Goal: Feedback & Contribution: Contribute content

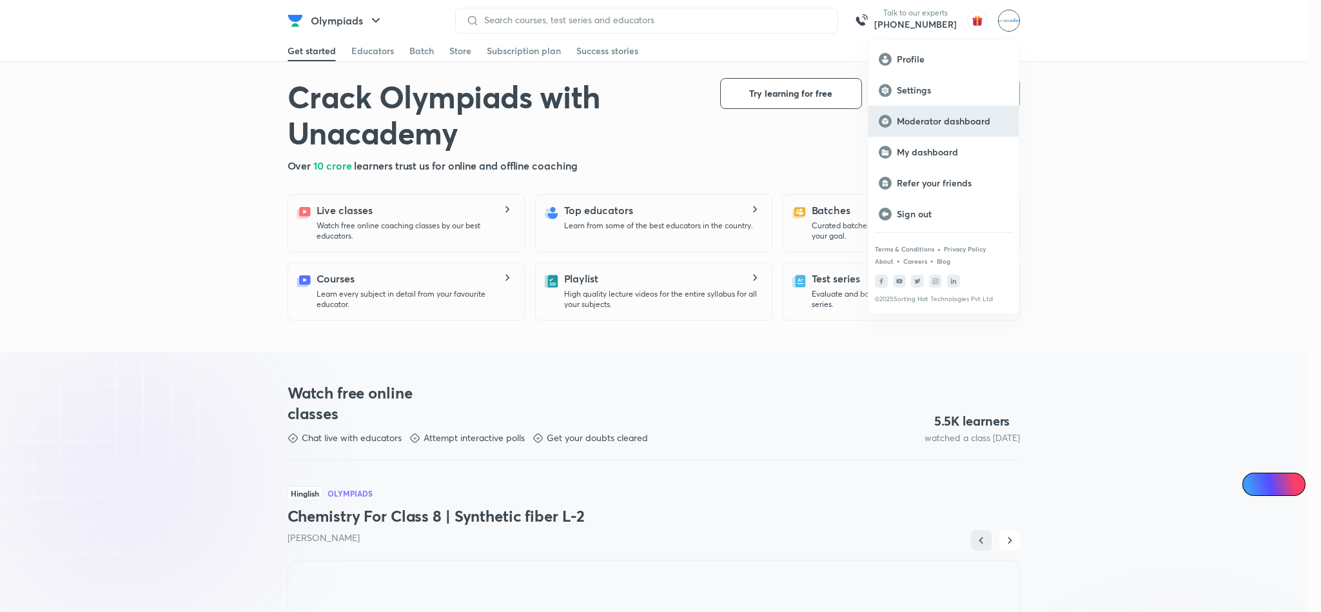
click at [955, 128] on div "Moderator dashboard" at bounding box center [943, 121] width 150 height 31
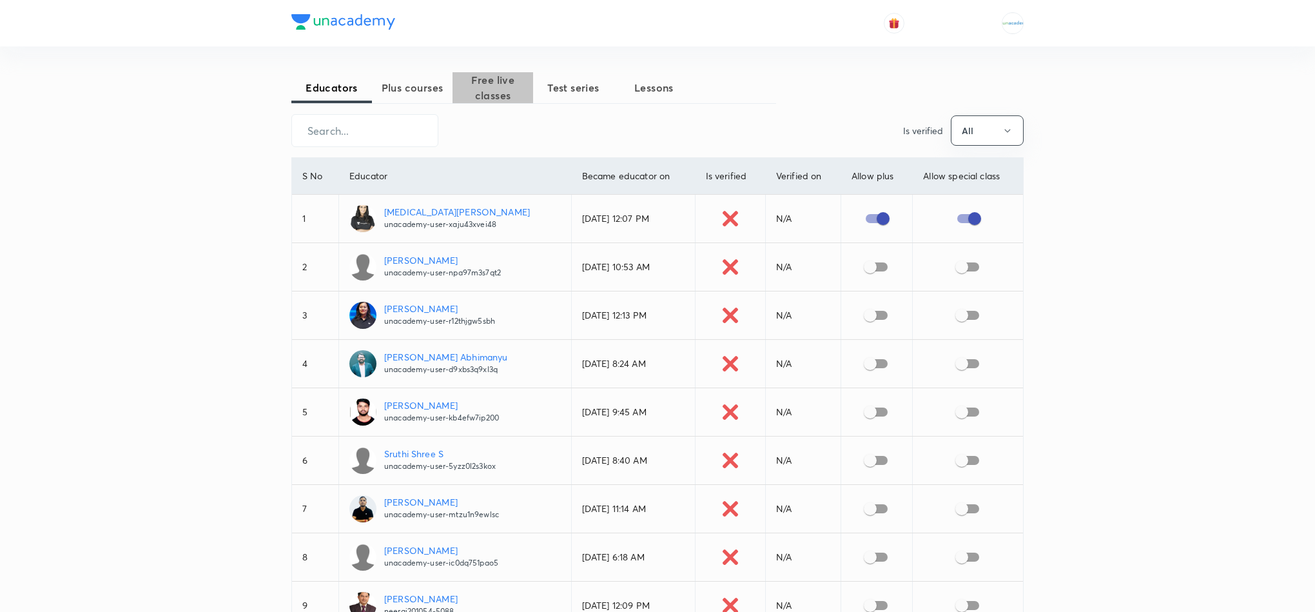
click at [503, 89] on span "Free live classes" at bounding box center [492, 87] width 81 height 31
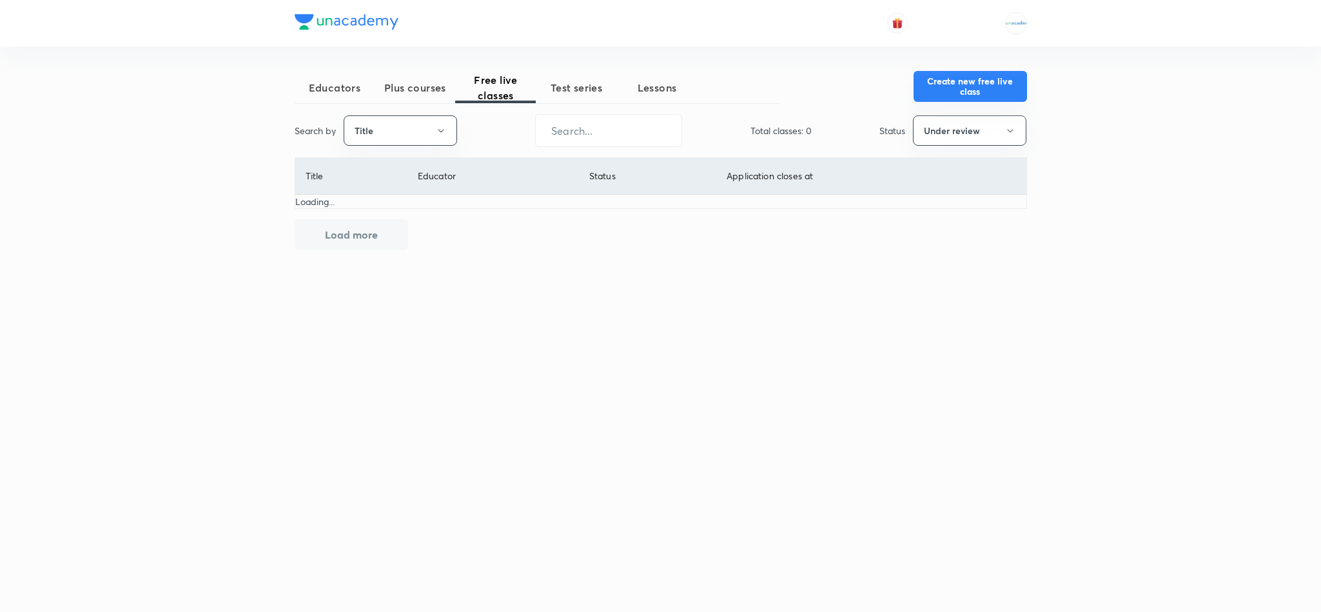
click at [957, 87] on button "Create new free live class" at bounding box center [969, 86] width 113 height 31
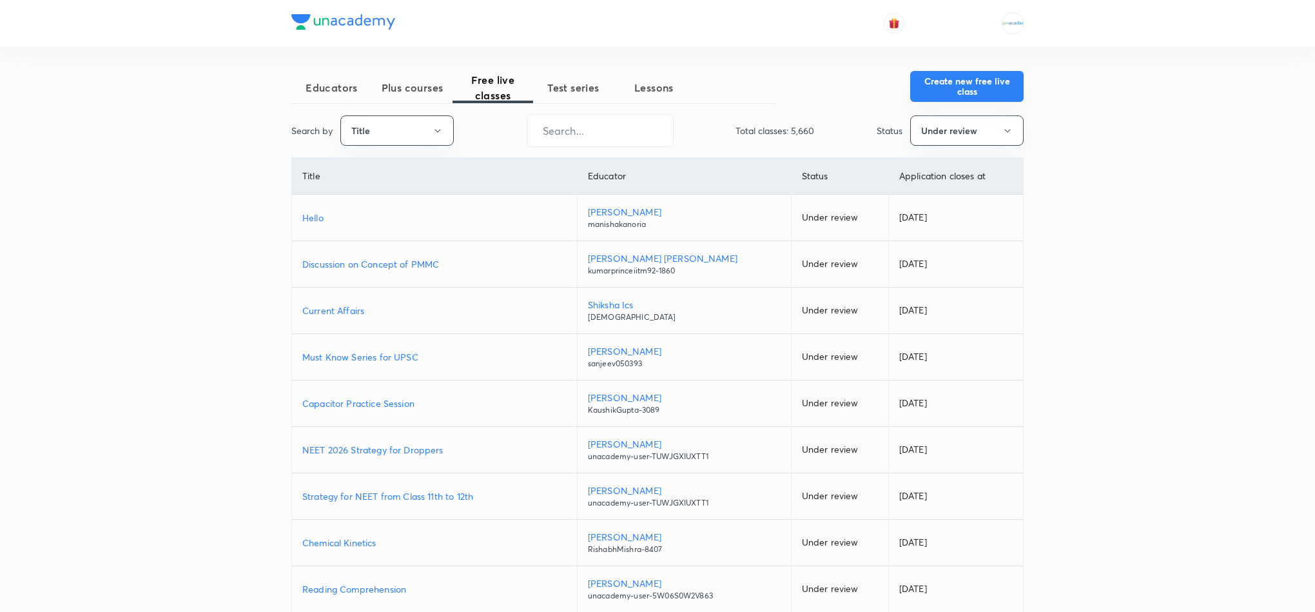
click at [1004, 80] on button "Create new free live class" at bounding box center [966, 86] width 113 height 31
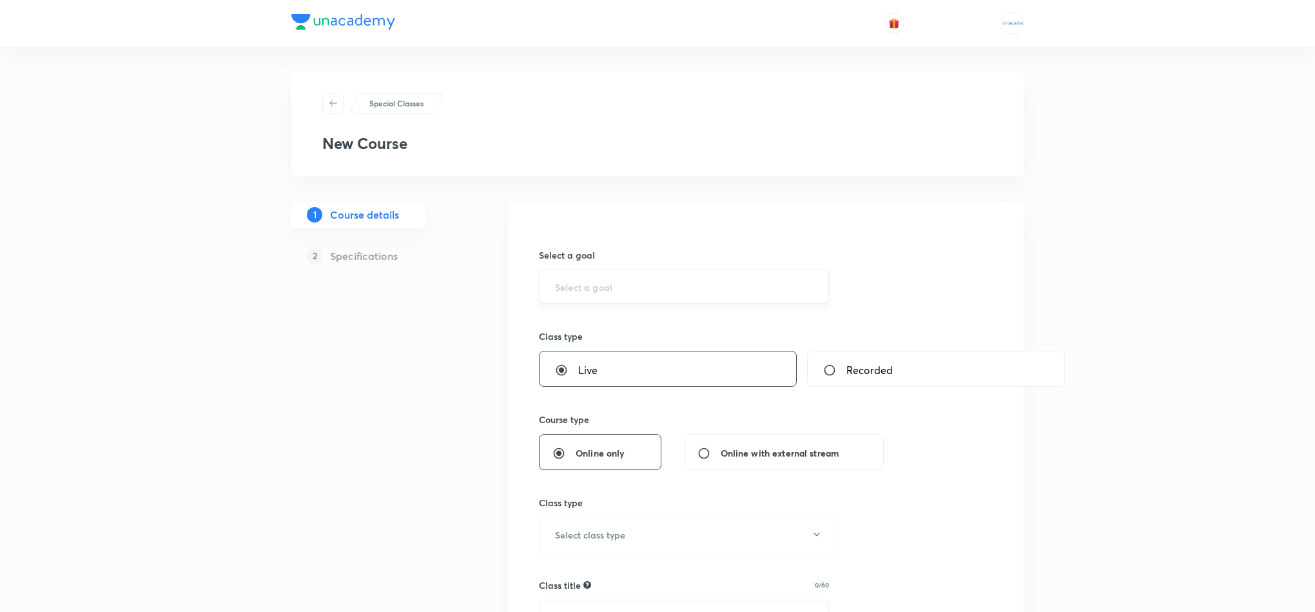
click at [627, 287] on input "text" at bounding box center [684, 286] width 258 height 12
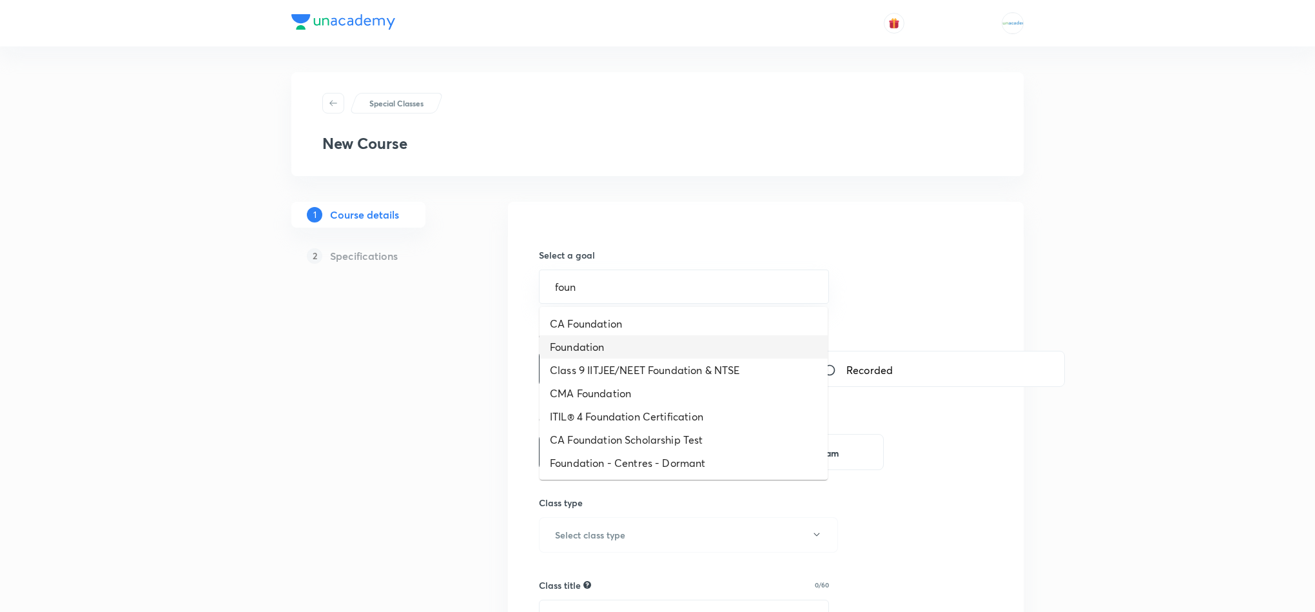
click at [609, 347] on li "Foundation" at bounding box center [683, 346] width 288 height 23
type input "Foundation"
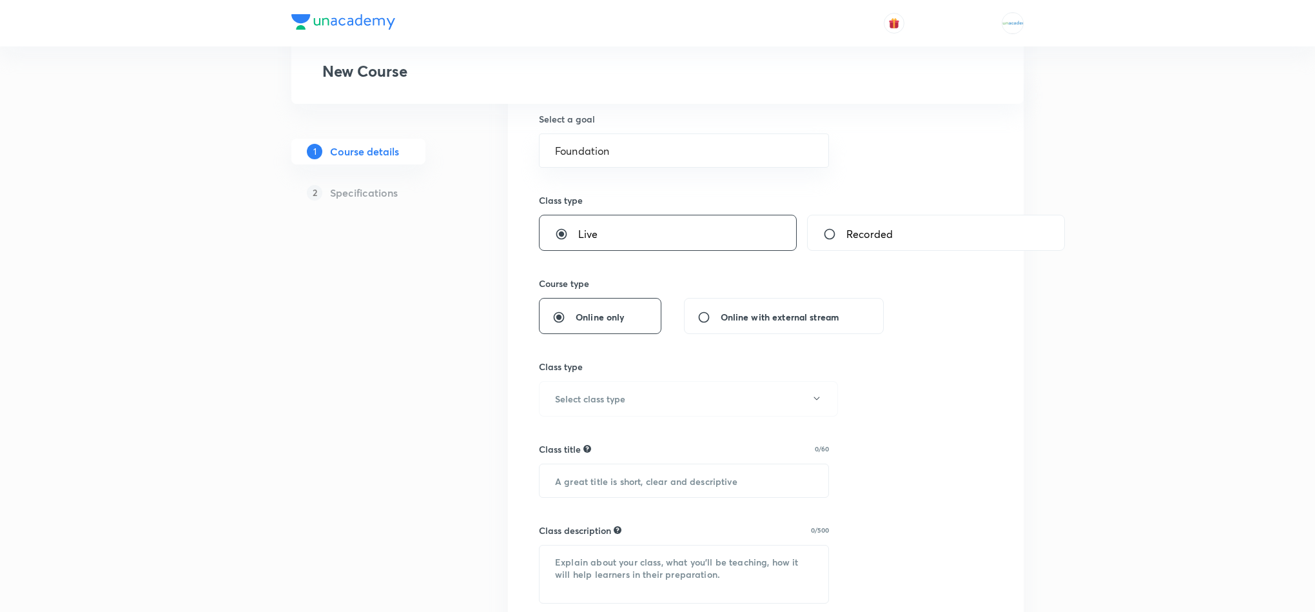
scroll to position [141, 0]
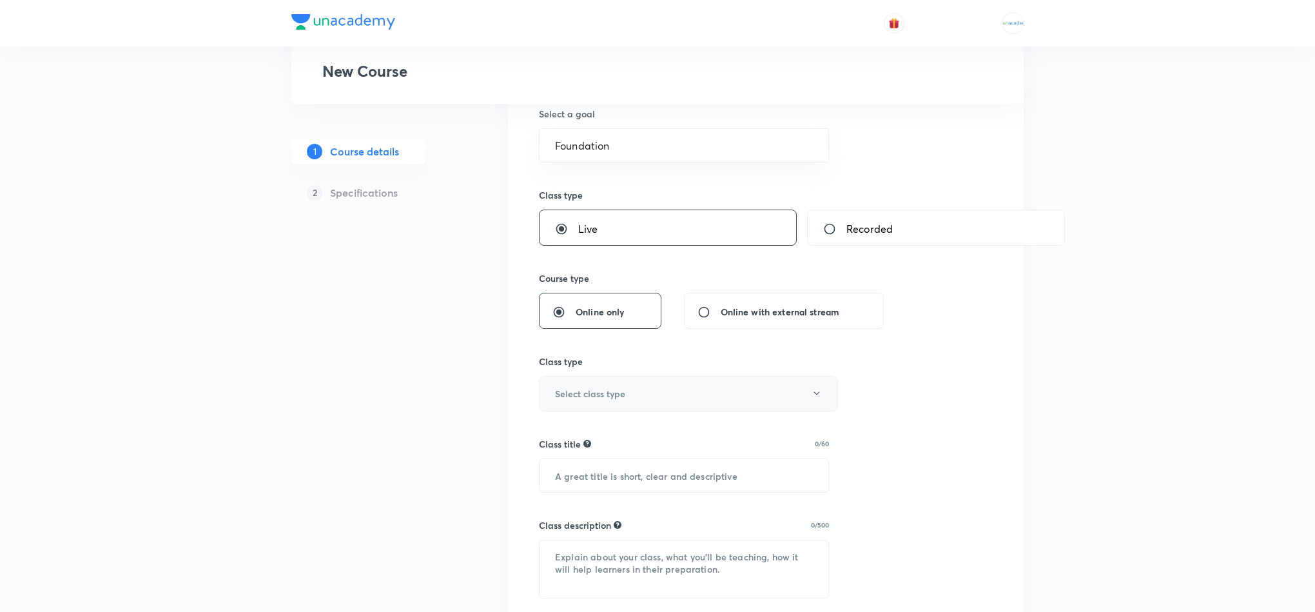
click at [656, 385] on button "Select class type" at bounding box center [688, 393] width 299 height 35
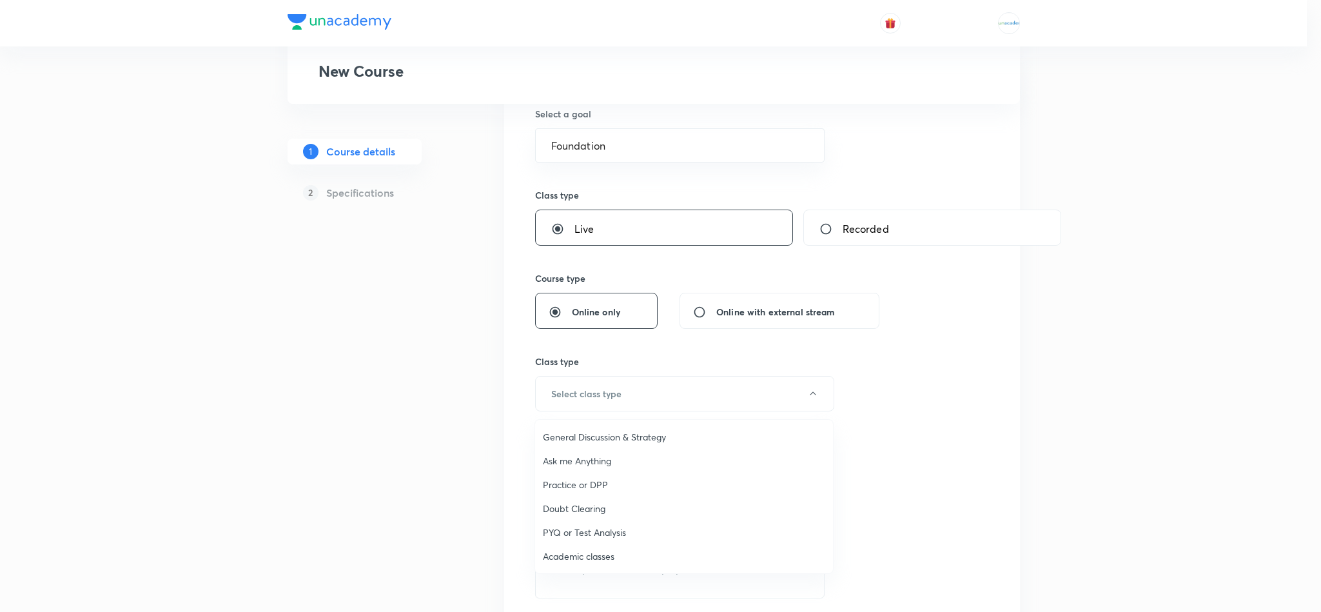
click at [611, 439] on span "General Discussion & Strategy" at bounding box center [684, 437] width 282 height 14
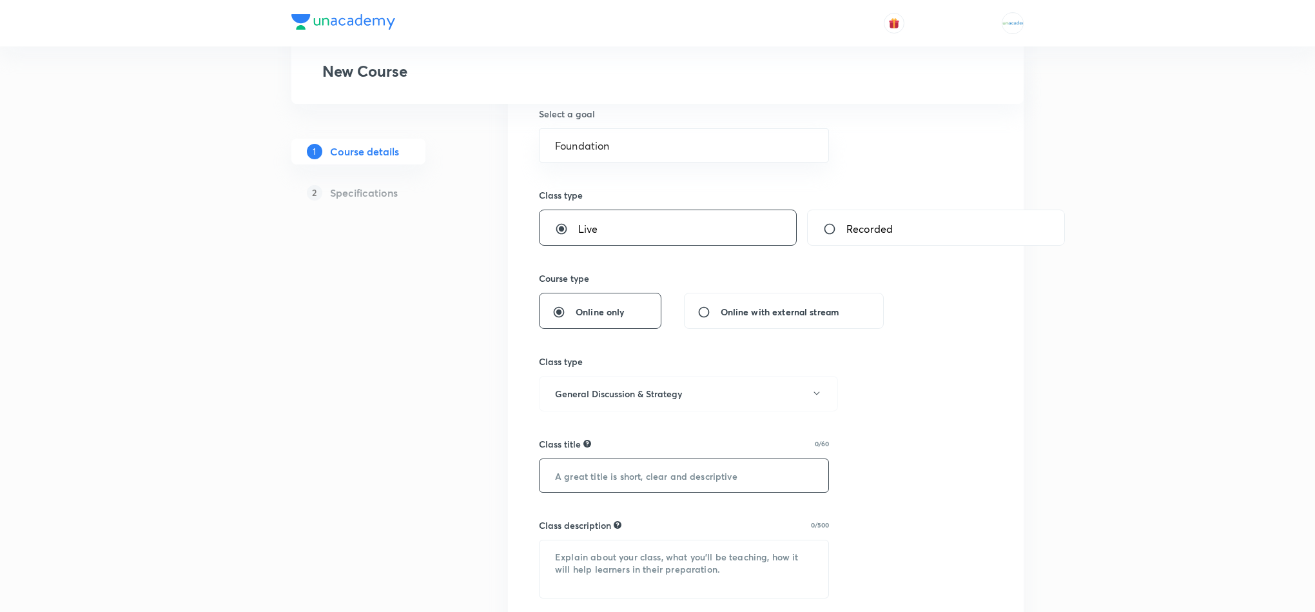
click at [592, 469] on input "text" at bounding box center [683, 475] width 289 height 33
paste input "Atoms and Molecules"
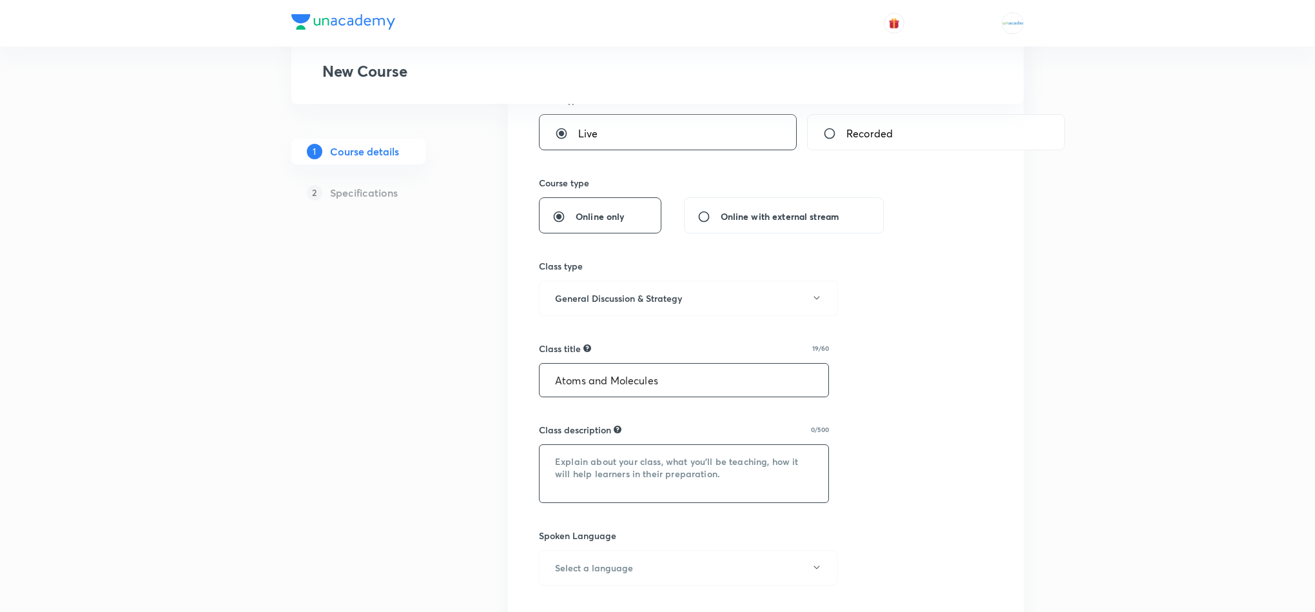
type input "Atoms and Molecules"
click at [590, 469] on textarea at bounding box center [683, 473] width 289 height 57
type textarea "T"
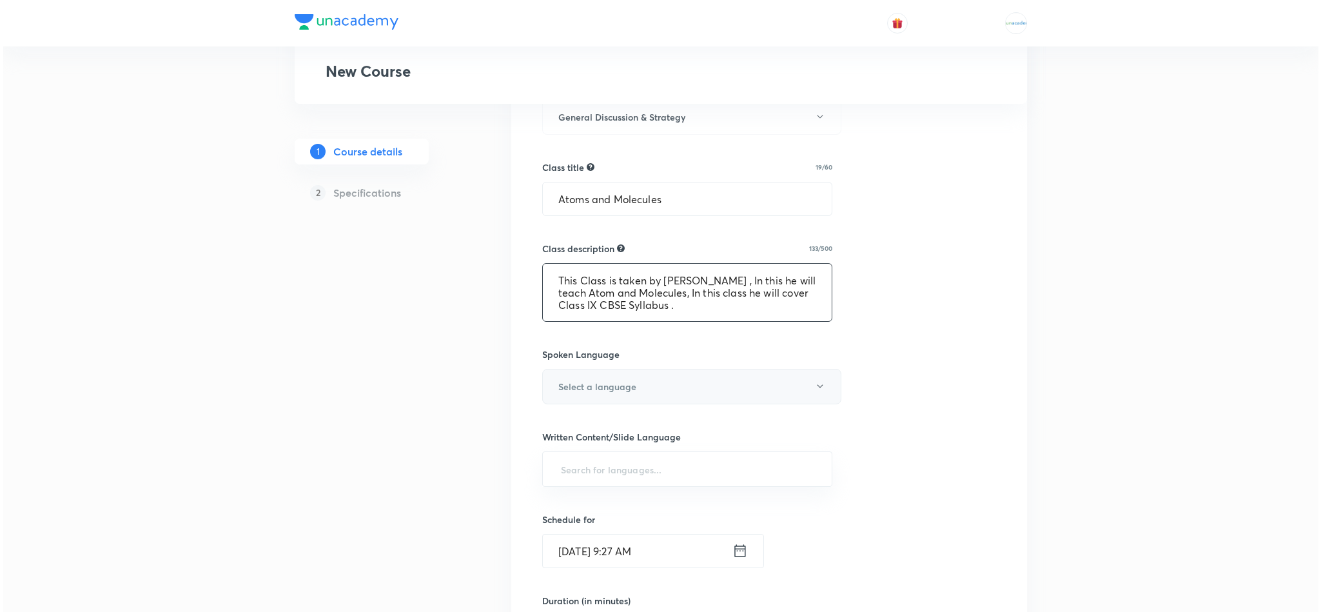
scroll to position [428, 0]
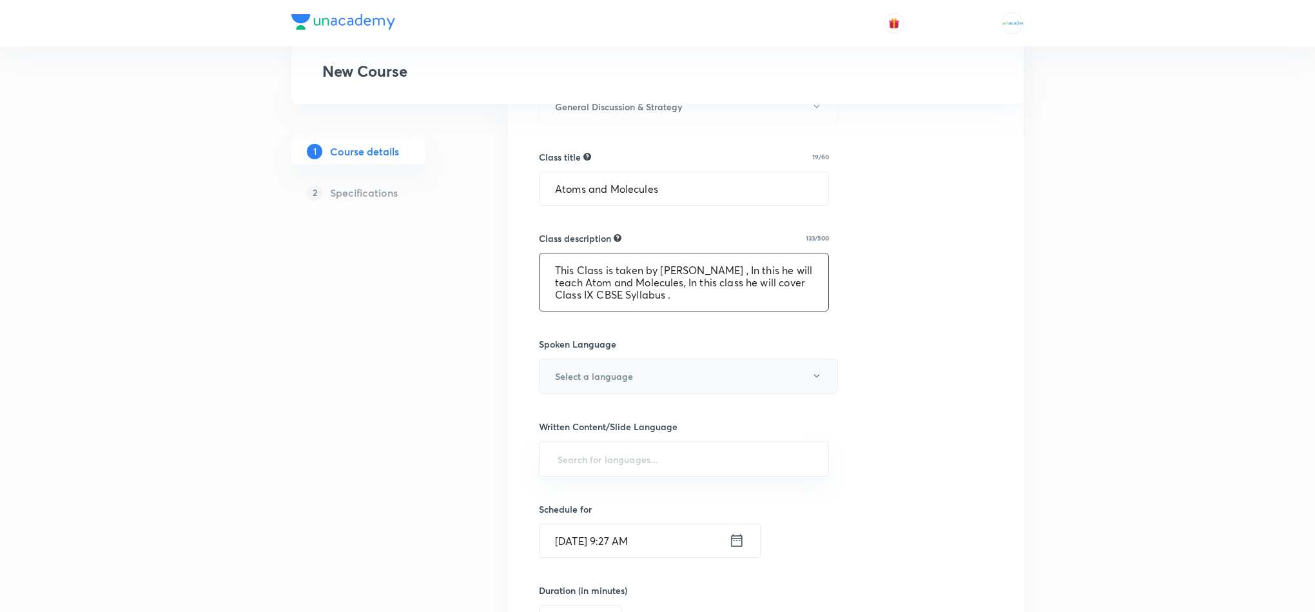
type textarea "This Class is taken by Nikhil Sharma , In this he will teach Atom and Molecules…"
click at [617, 381] on h6 "Select a language" at bounding box center [594, 376] width 78 height 14
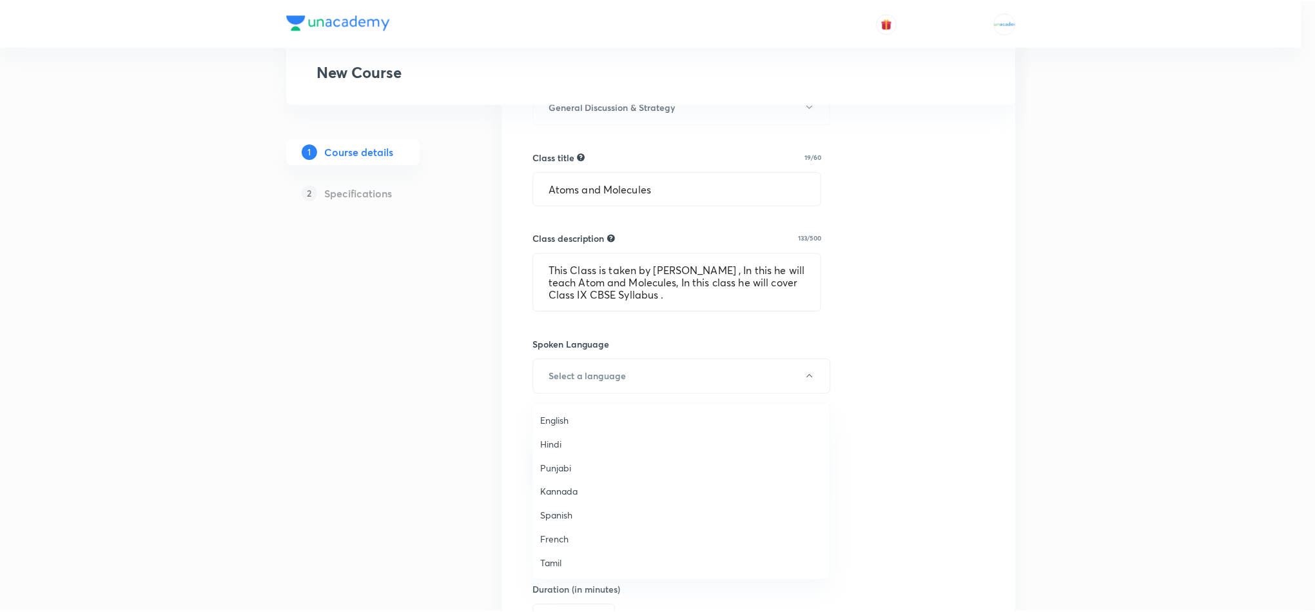
scroll to position [382, 0]
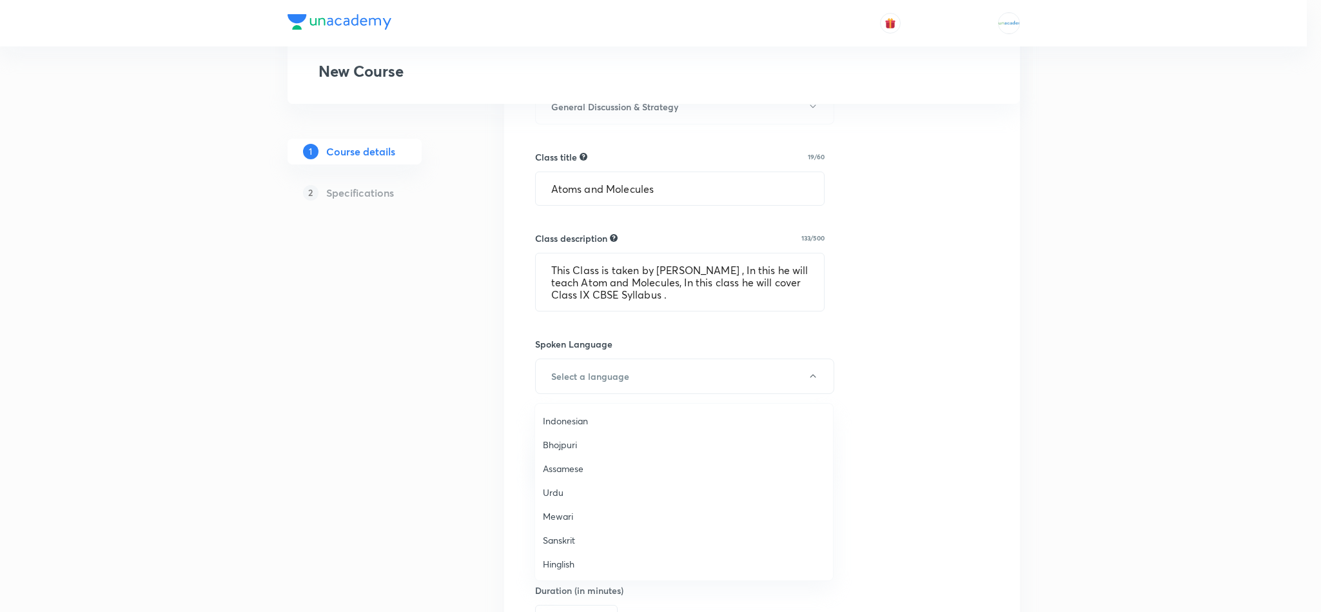
click at [574, 567] on span "Hinglish" at bounding box center [684, 564] width 282 height 14
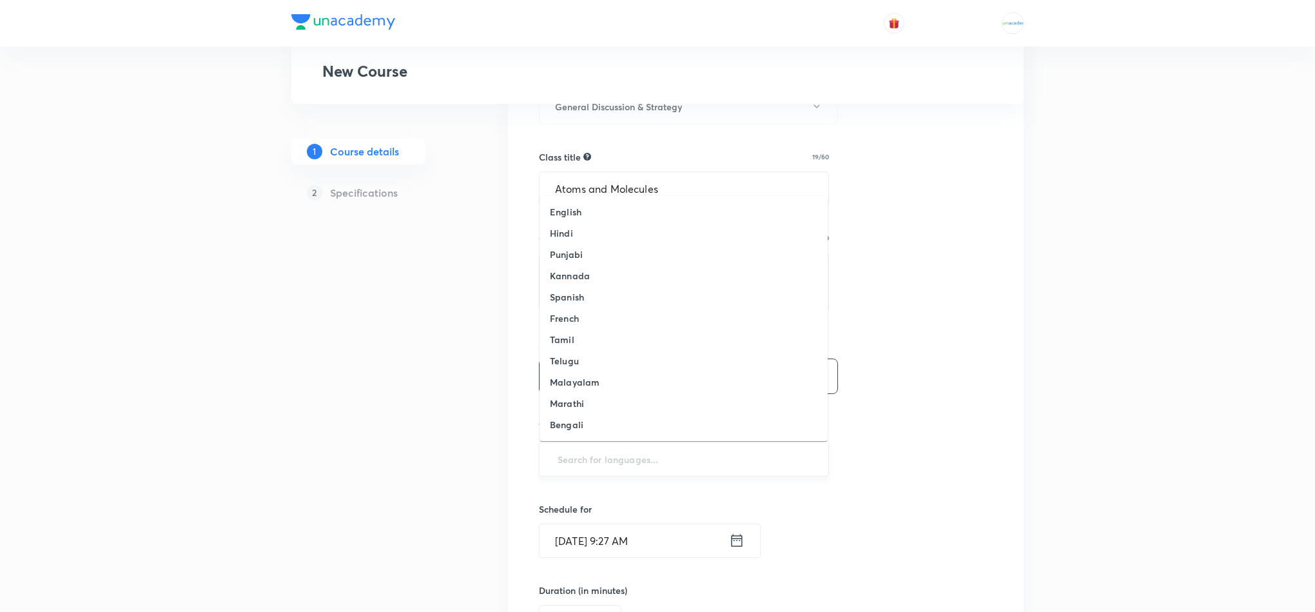
click at [645, 463] on input "text" at bounding box center [684, 459] width 258 height 24
click at [563, 219] on li "English" at bounding box center [683, 211] width 288 height 21
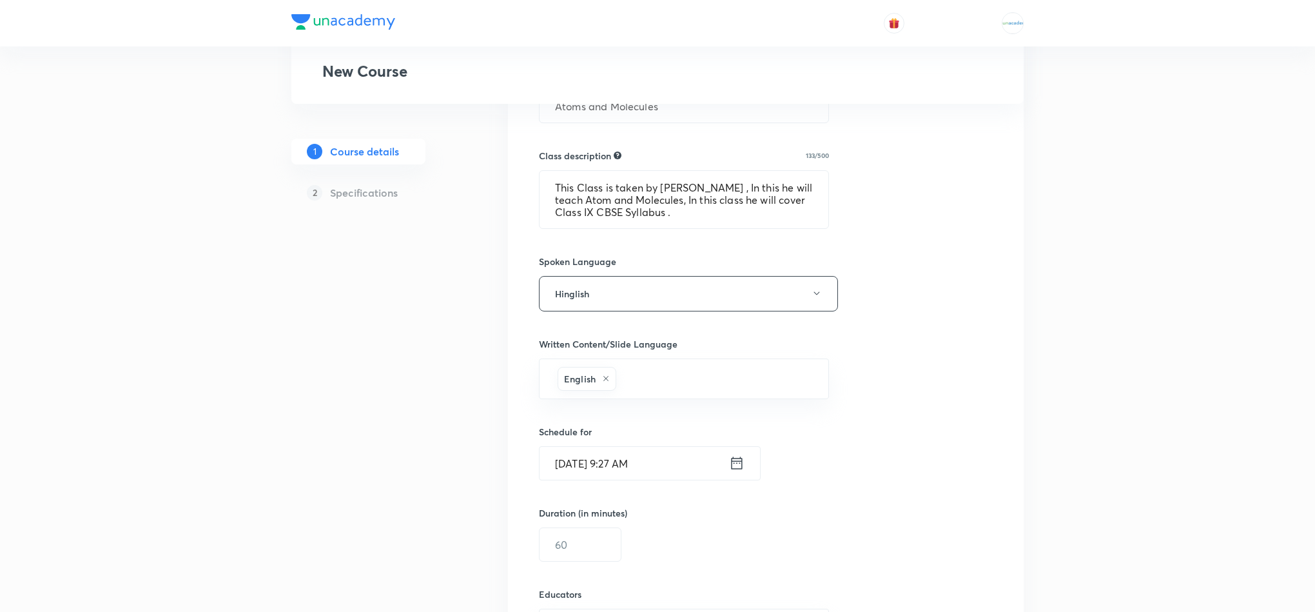
scroll to position [513, 0]
click at [737, 478] on div "Sep 5, 2025, 9:27 AM ​" at bounding box center [650, 460] width 222 height 34
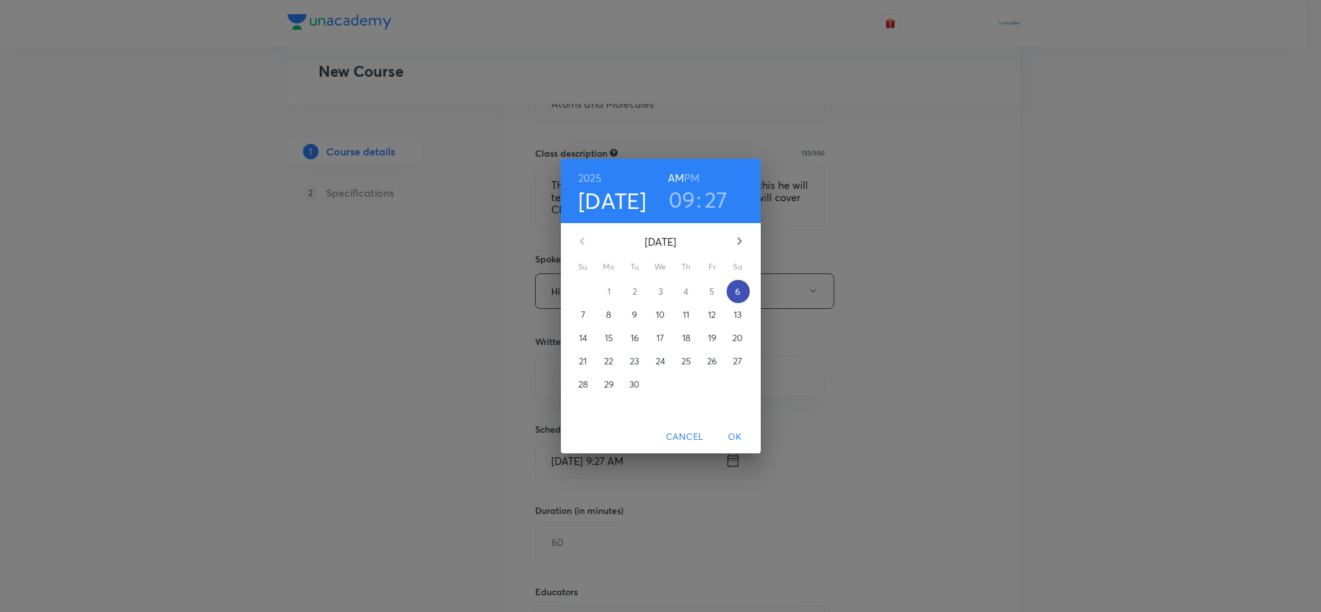
click at [742, 289] on span "6" at bounding box center [737, 291] width 23 height 13
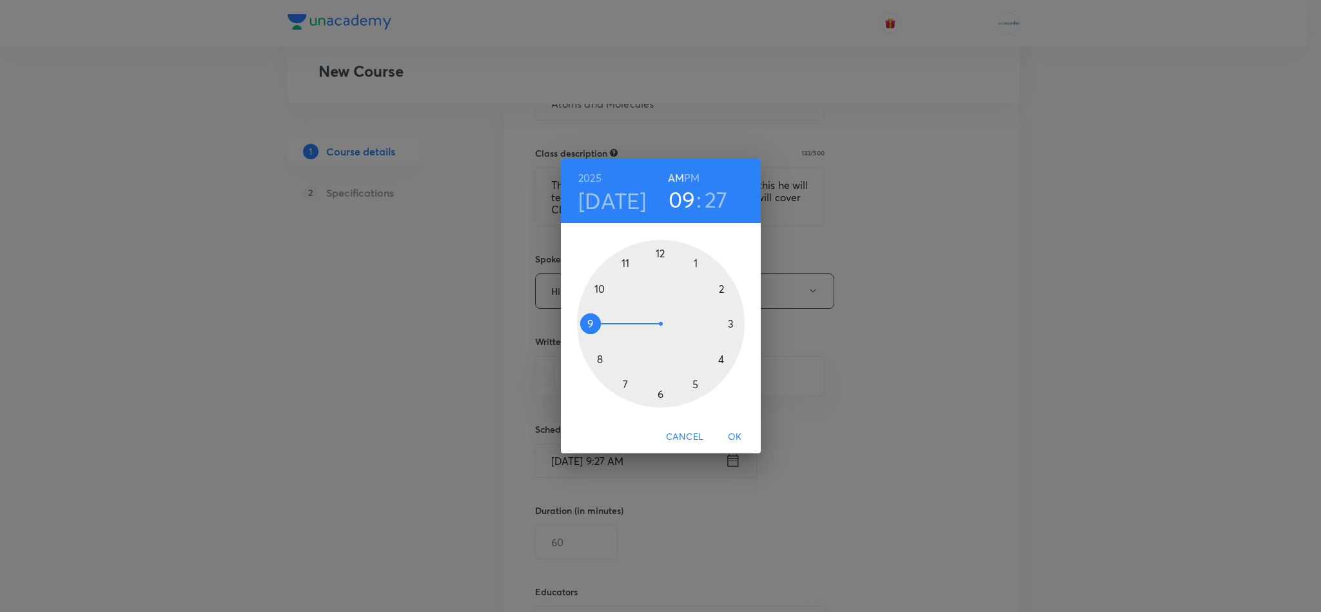
click at [696, 176] on h6 "PM" at bounding box center [691, 178] width 15 height 18
click at [673, 178] on h6 "AM" at bounding box center [676, 178] width 16 height 18
click at [588, 327] on div at bounding box center [661, 324] width 168 height 168
click at [660, 259] on div at bounding box center [661, 324] width 168 height 168
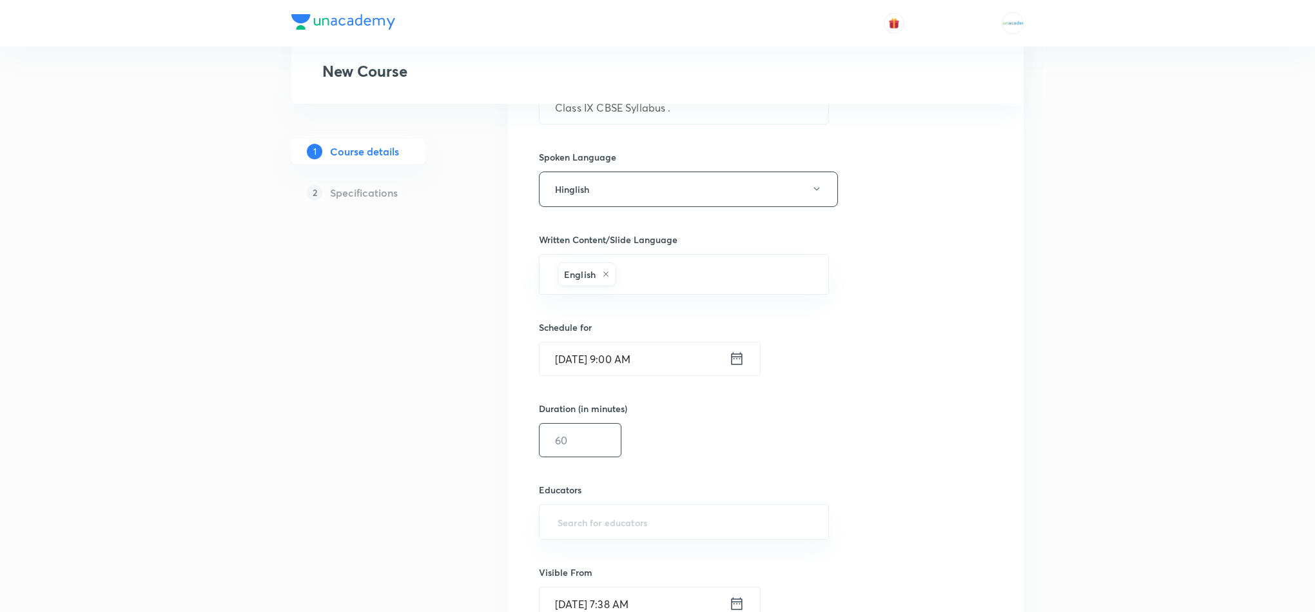
scroll to position [615, 0]
click at [604, 441] on input "text" at bounding box center [579, 439] width 81 height 33
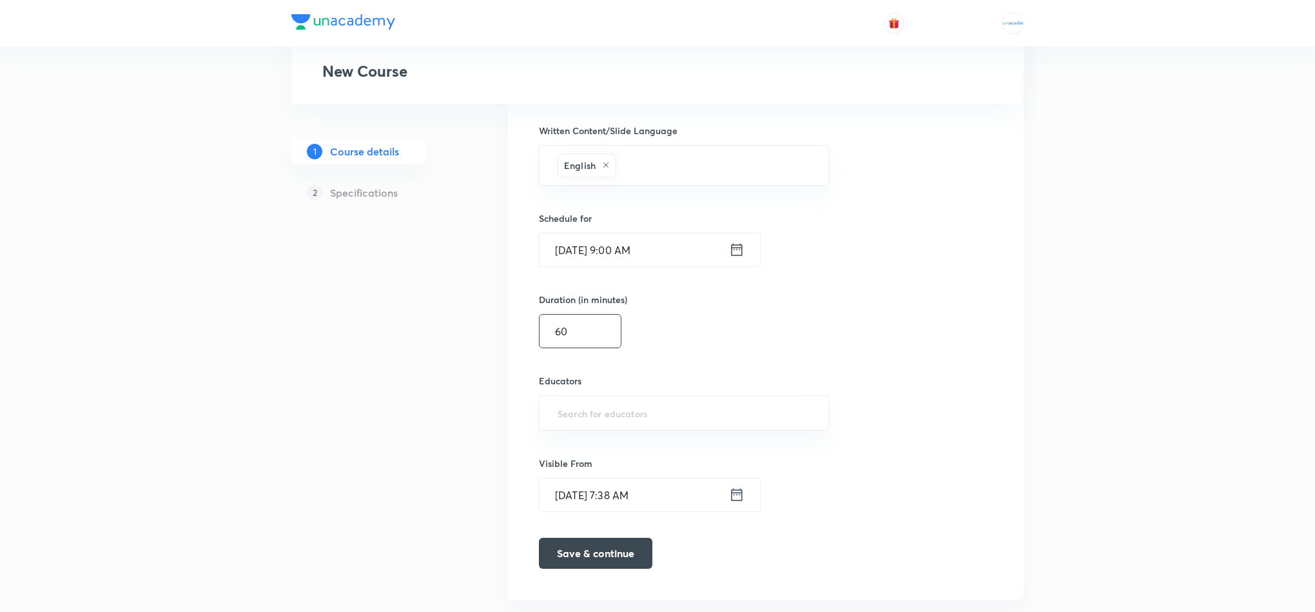
scroll to position [737, 0]
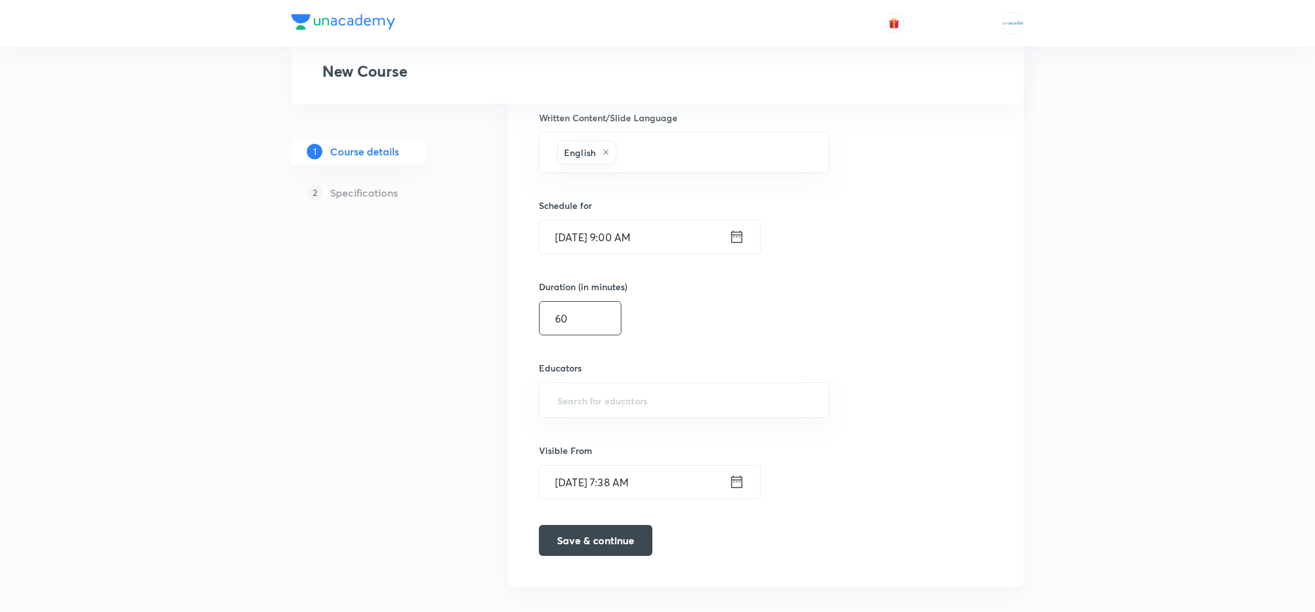
type input "60"
click at [633, 411] on input "text" at bounding box center [684, 400] width 258 height 24
paste input "@unacademy-user-4na6rzfbj56p"
type input "@unacademy-user-4na6rzfbj56p"
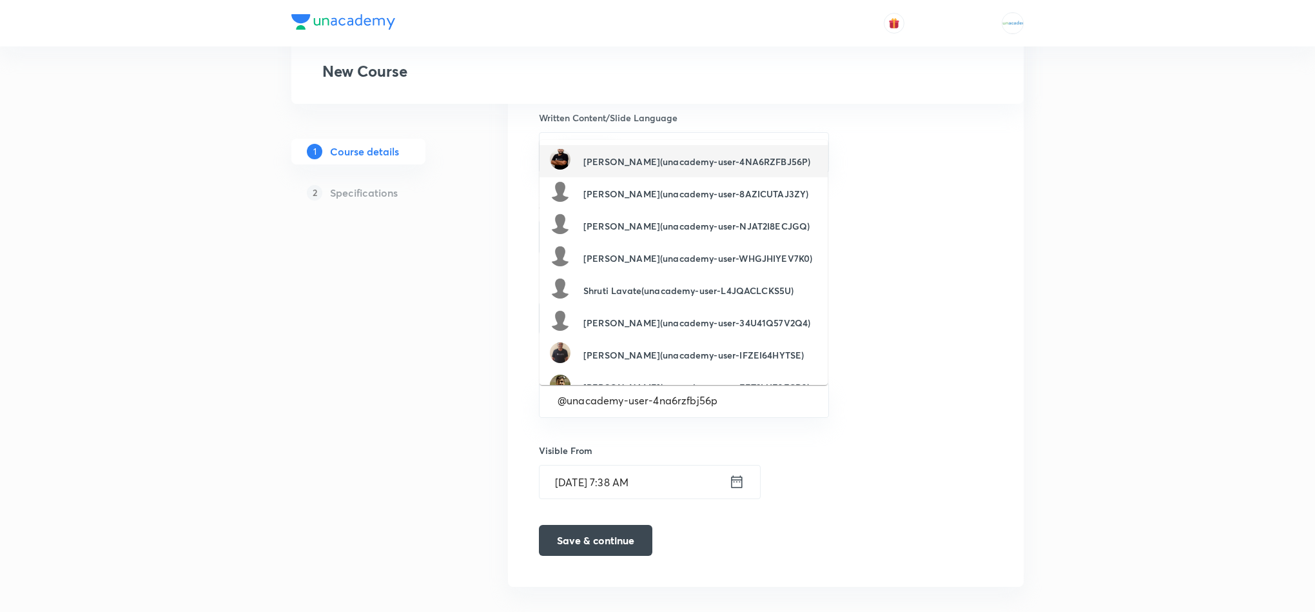
click at [669, 160] on h6 "[PERSON_NAME](unacademy-user-4NA6RZFBJ56P)" at bounding box center [696, 162] width 227 height 14
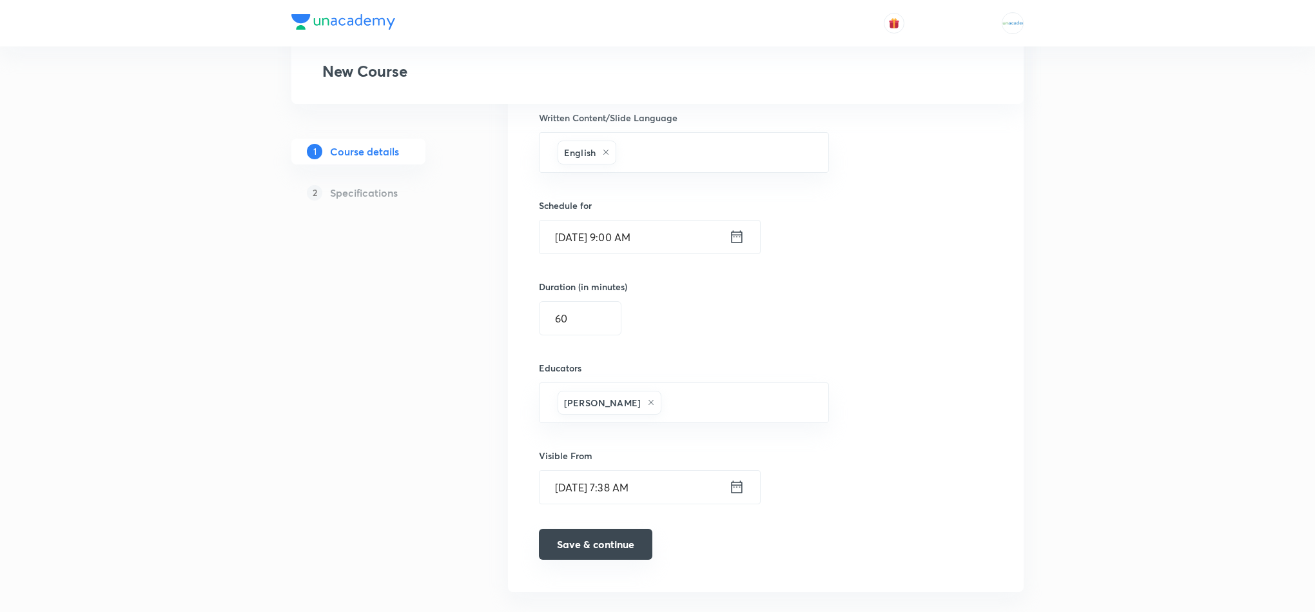
click at [592, 551] on button "Save & continue" at bounding box center [595, 543] width 113 height 31
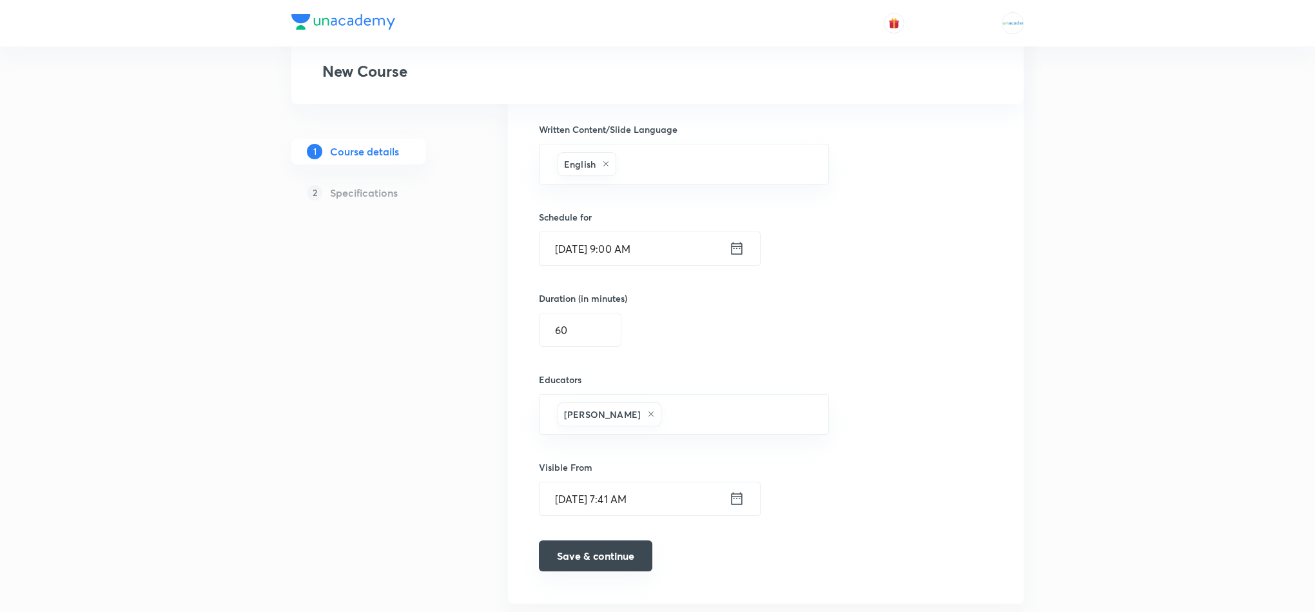
click at [592, 551] on button "Save & continue" at bounding box center [595, 555] width 113 height 31
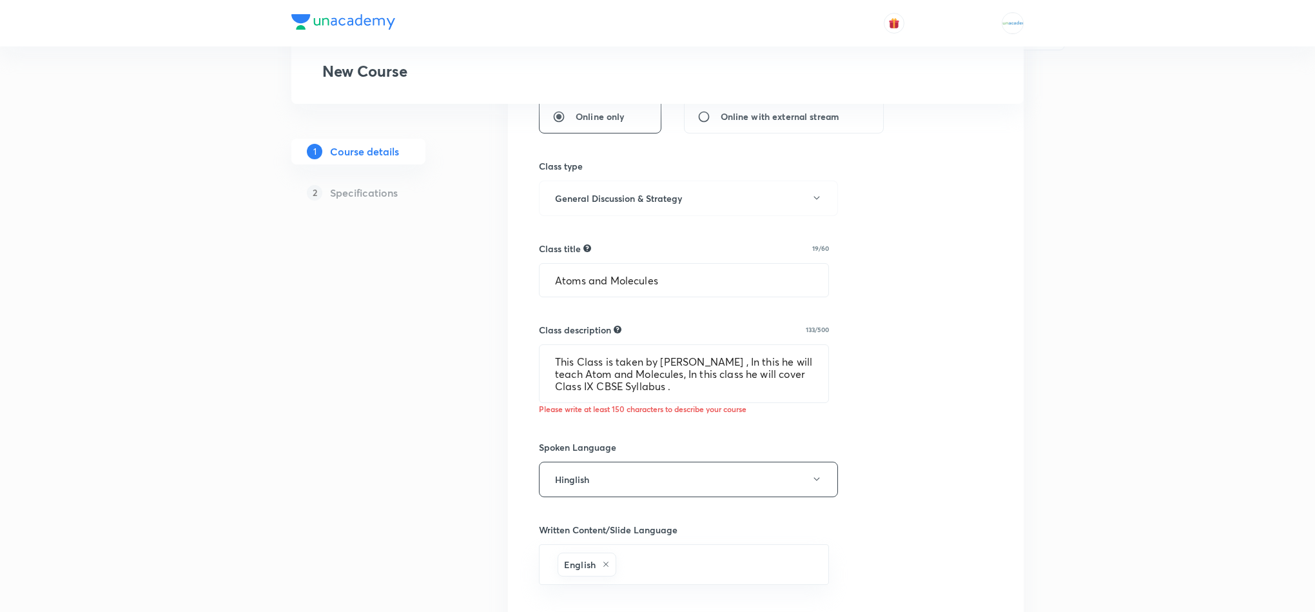
scroll to position [340, 0]
click at [708, 389] on textarea "This Class is taken by Nikhil Sharma , In this he will teach Atom and Molecules…" at bounding box center [683, 369] width 289 height 57
paste textarea
type textarea "This Class is taken by Nikhil Sharma , In this he will teach Atom and Molecules…"
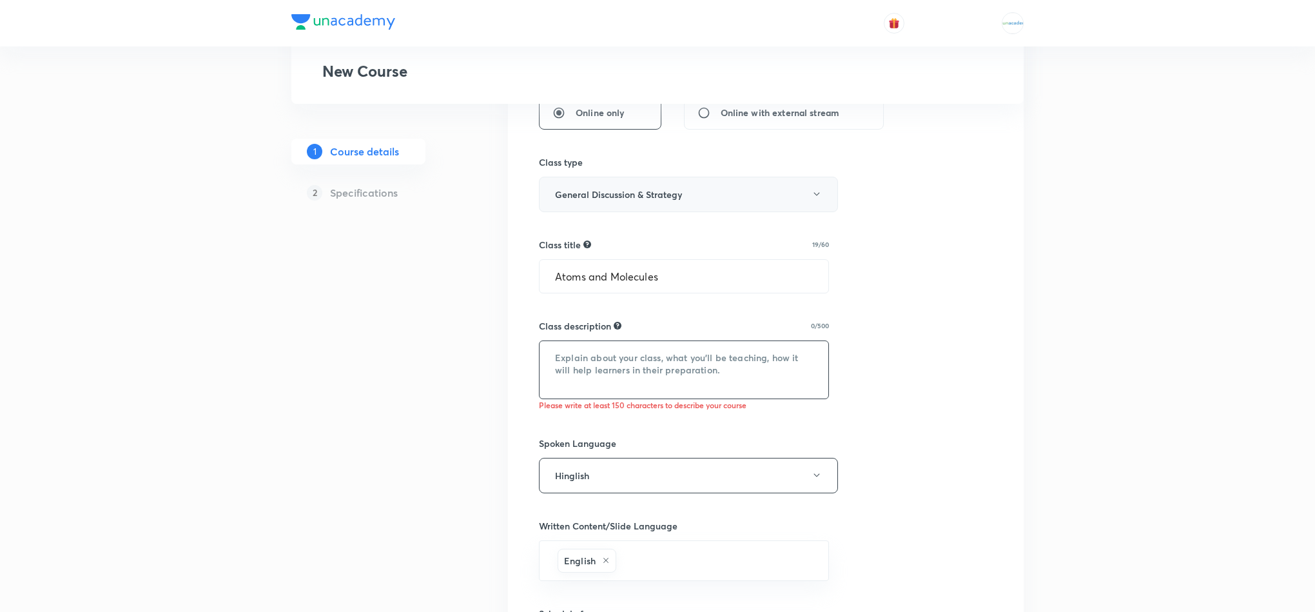
paste textarea
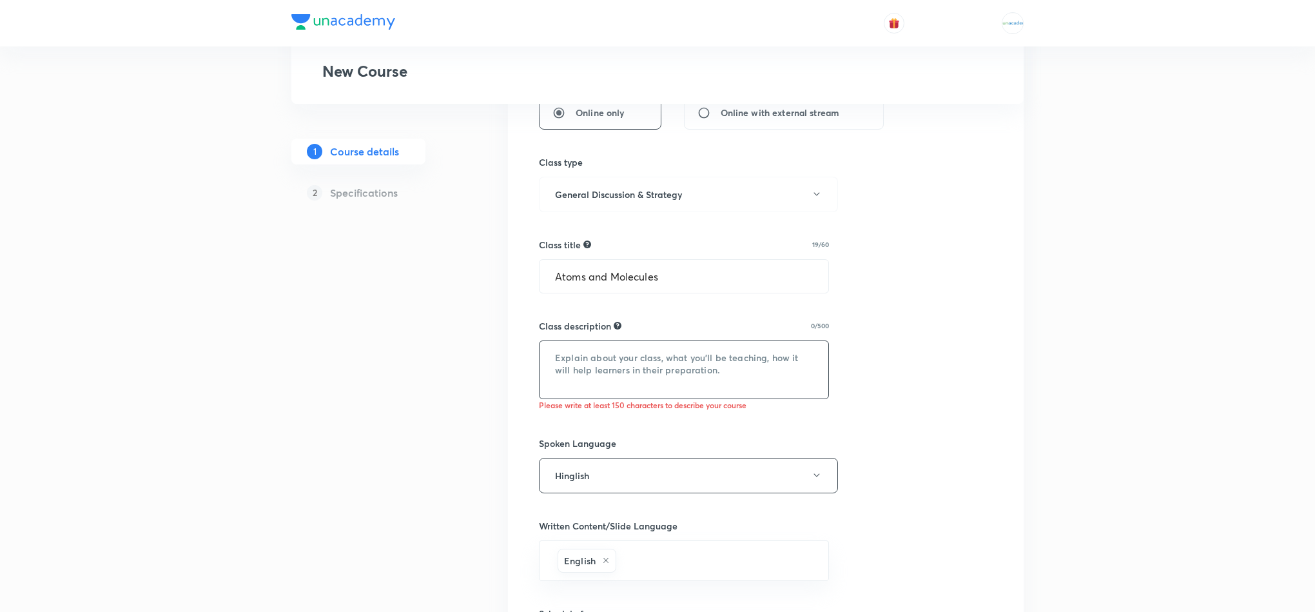
paste textarea
type textarea "h"
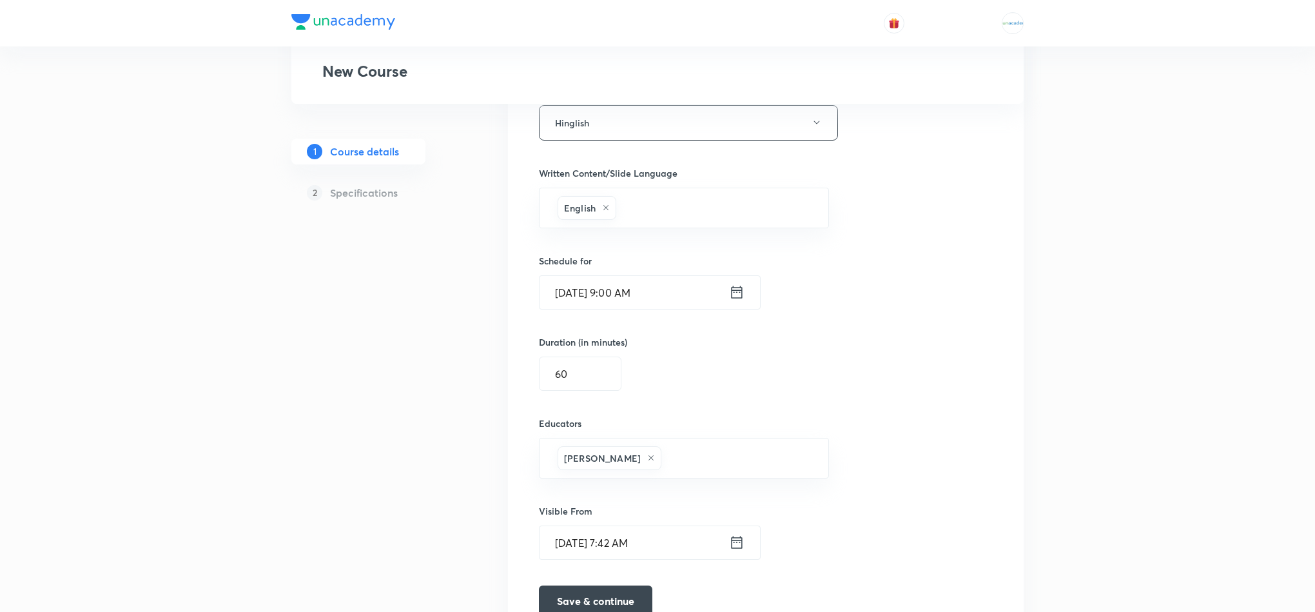
scroll to position [727, 0]
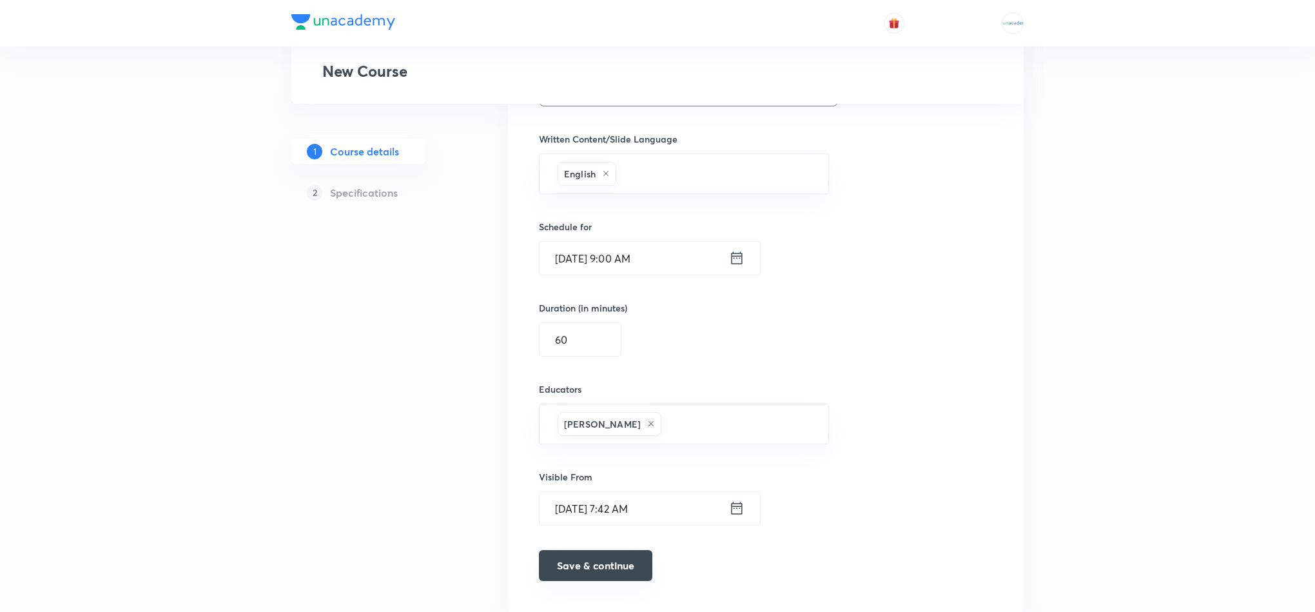
type textarea "This Class will be conducted by [PERSON_NAME], where he will cover the topic At…"
click at [590, 565] on button "Save & continue" at bounding box center [595, 565] width 113 height 31
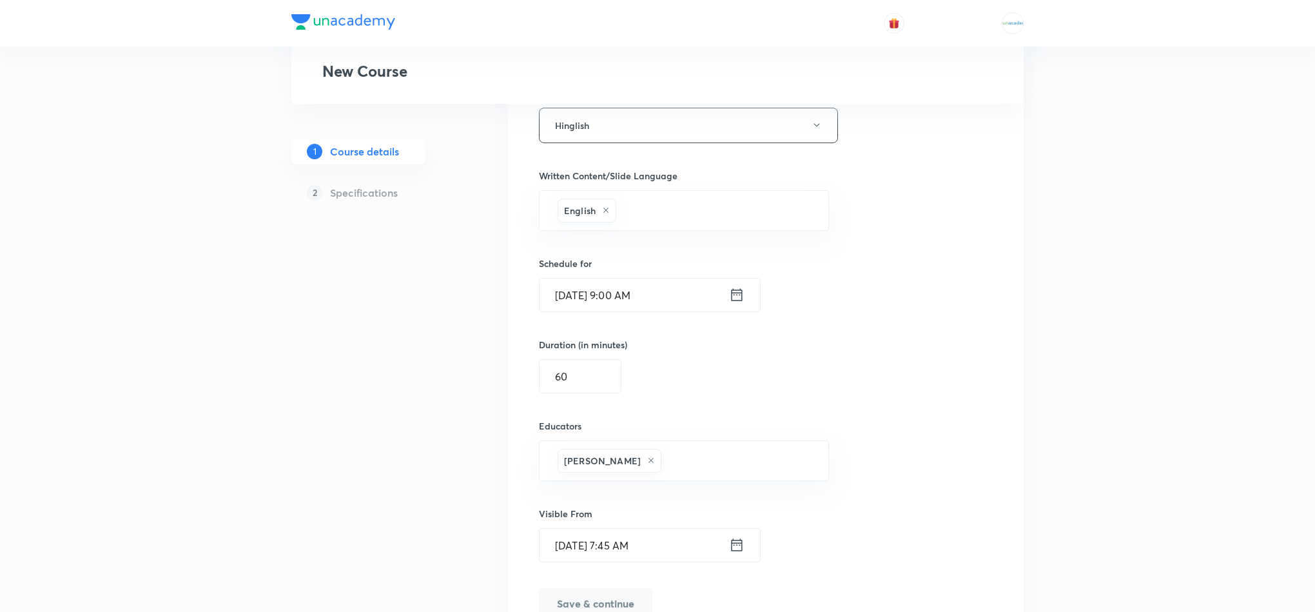
scroll to position [695, 0]
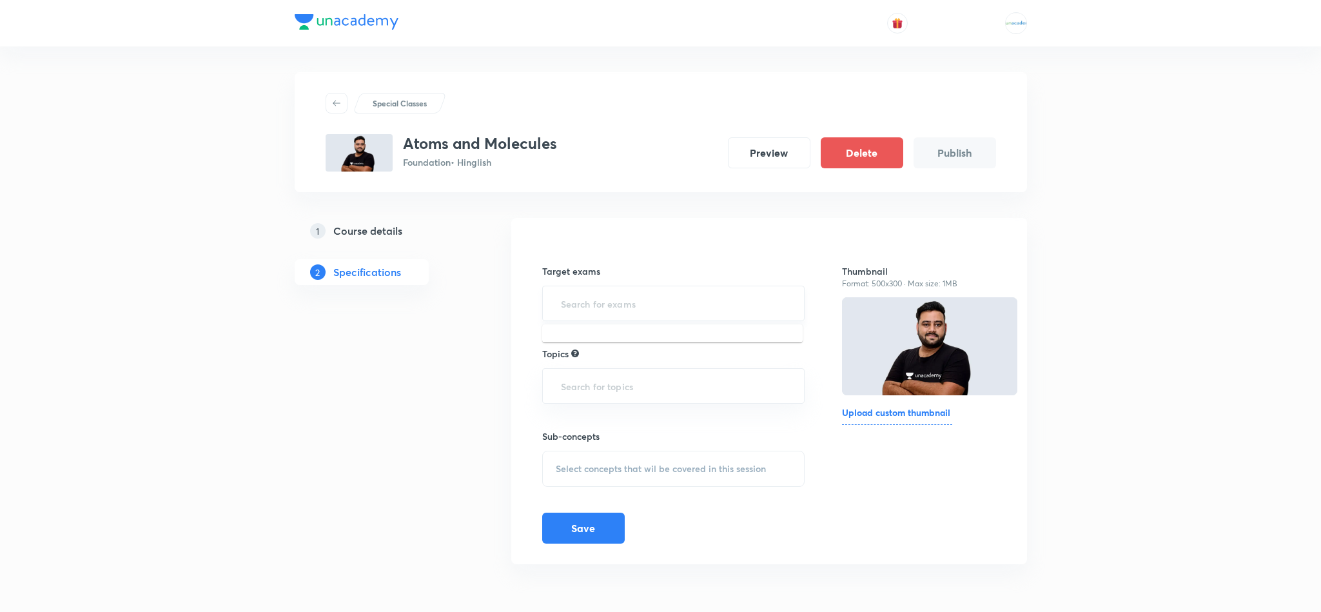
click at [646, 304] on input "text" at bounding box center [673, 303] width 231 height 24
type input "cb"
click at [623, 398] on input "text" at bounding box center [673, 391] width 231 height 24
type input "v"
type input "c"
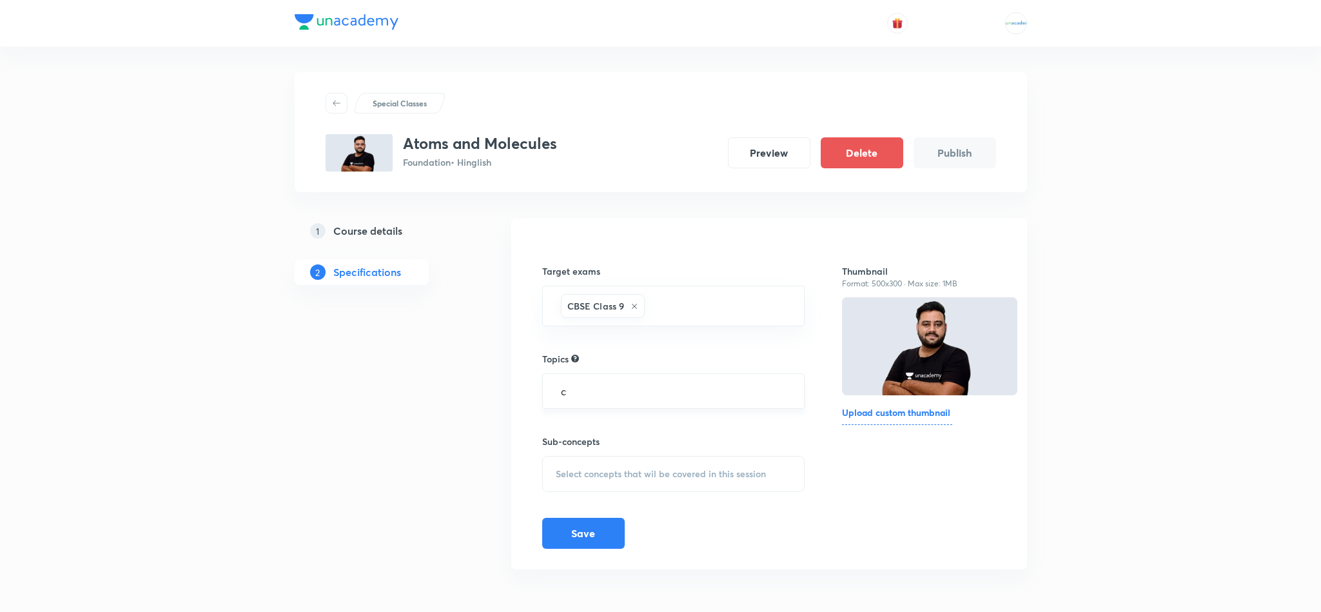
click at [623, 398] on input "c" at bounding box center [673, 391] width 231 height 24
type input "chemi"
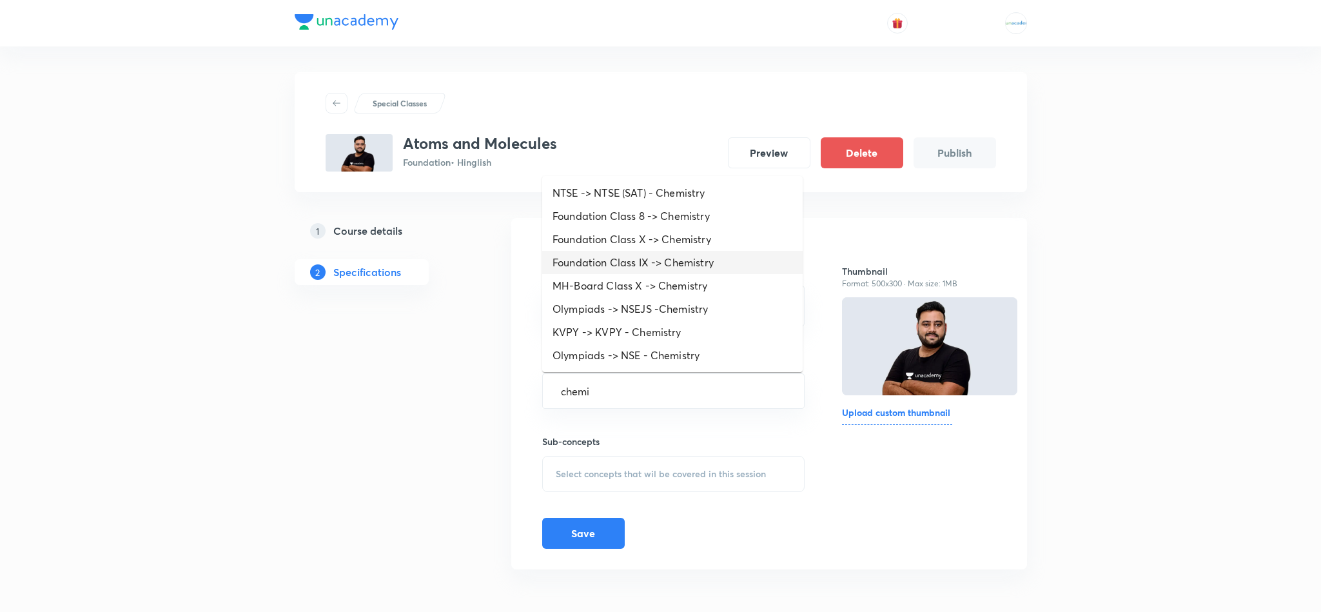
click at [661, 260] on li "Foundation Class IX -> Chemistry" at bounding box center [672, 262] width 260 height 23
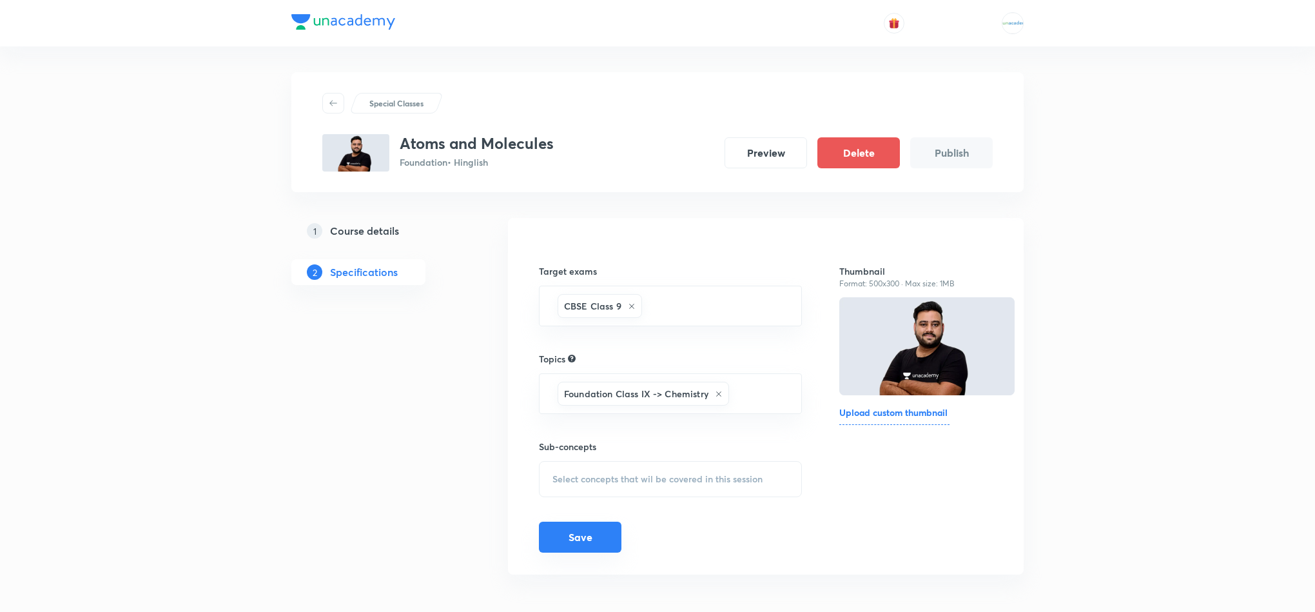
click at [584, 539] on button "Save" at bounding box center [580, 536] width 82 height 31
click at [609, 467] on div "Select concepts that wil be covered in this session" at bounding box center [670, 479] width 263 height 36
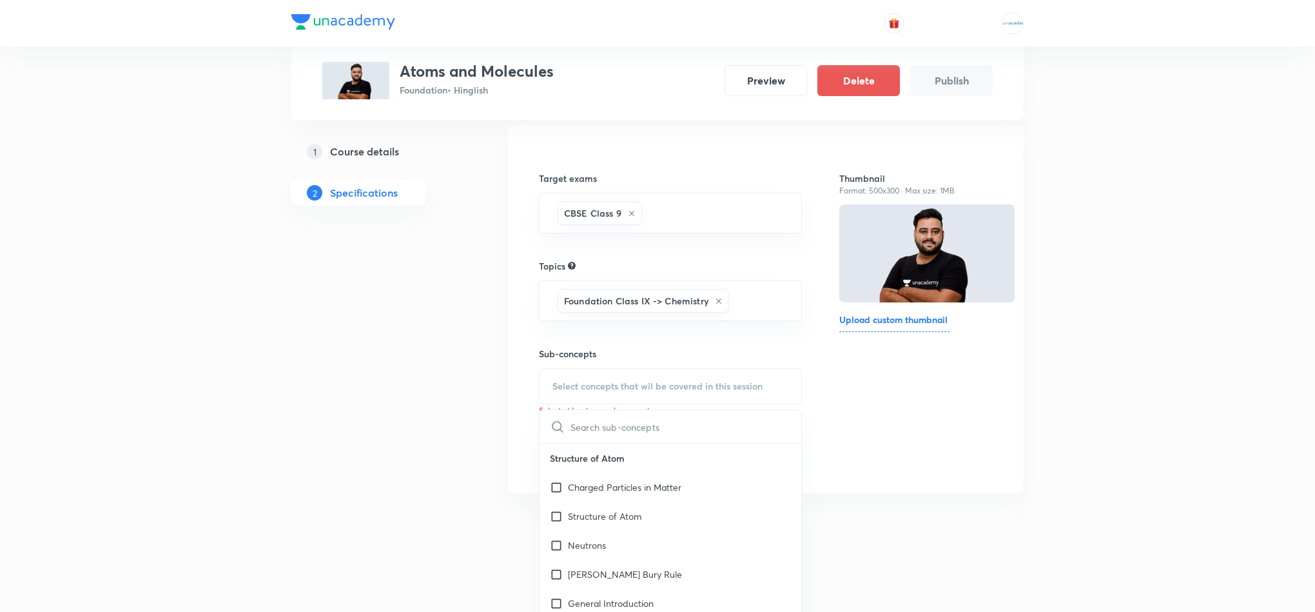
scroll to position [93, 0]
click at [592, 491] on p "Charged Particles in Matter" at bounding box center [624, 487] width 113 height 14
checkbox input "true"
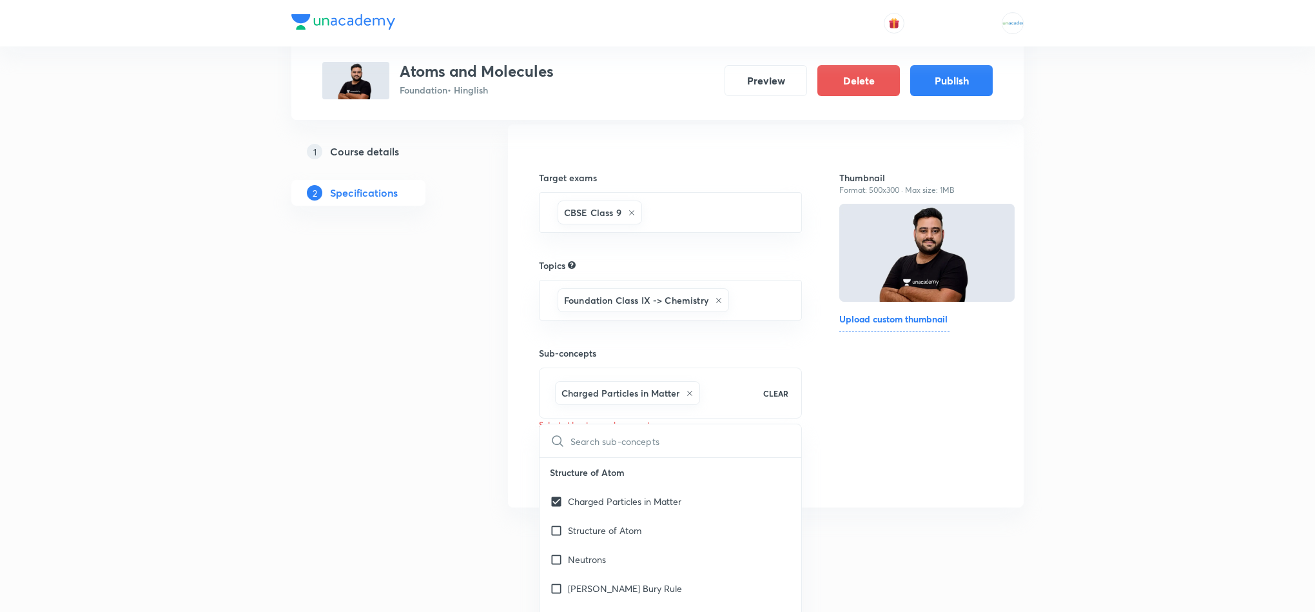
click at [455, 441] on div "1 Course details 2 Specifications" at bounding box center [378, 324] width 175 height 401
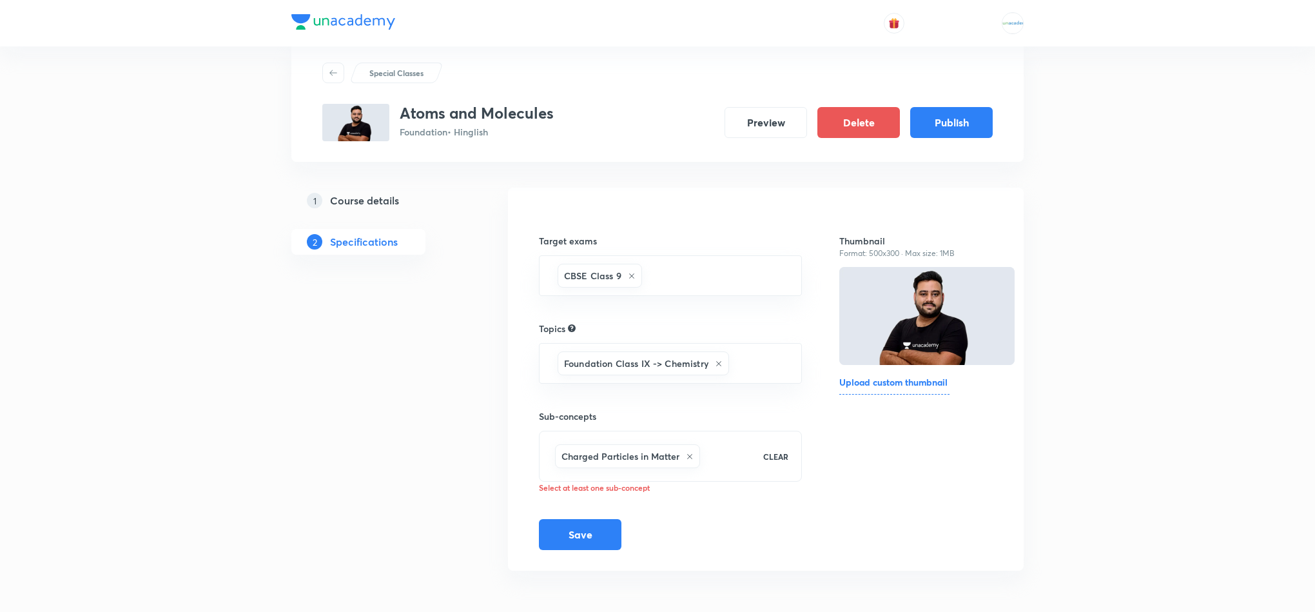
scroll to position [34, 0]
click at [583, 525] on button "Save" at bounding box center [580, 533] width 82 height 31
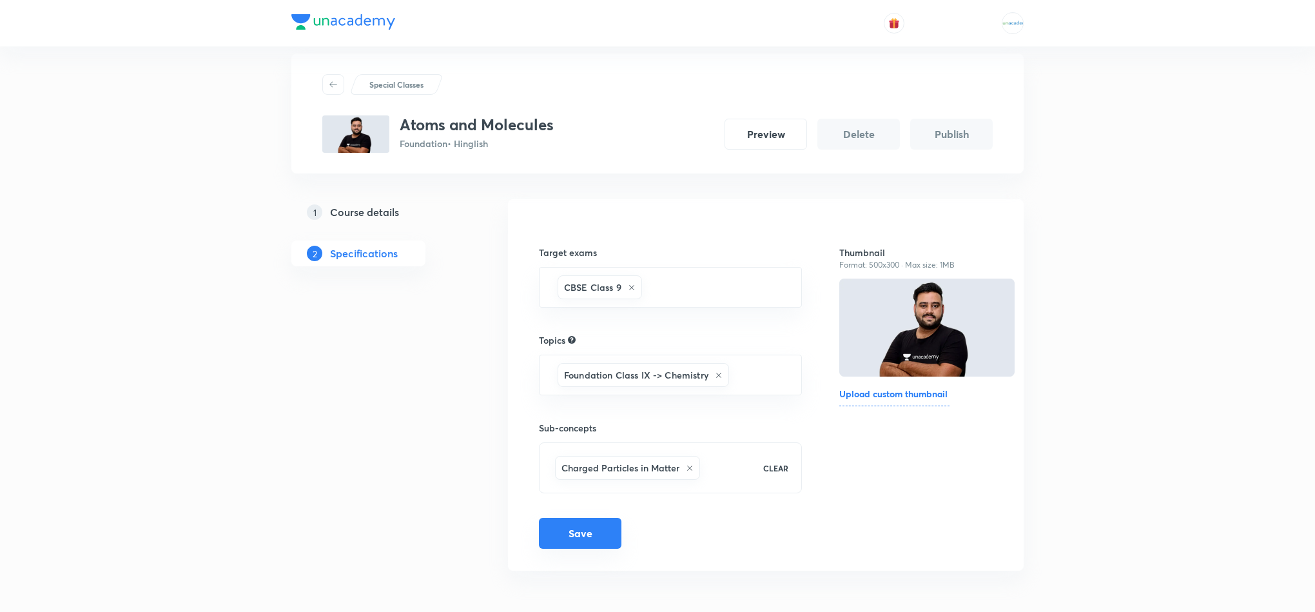
scroll to position [22, 0]
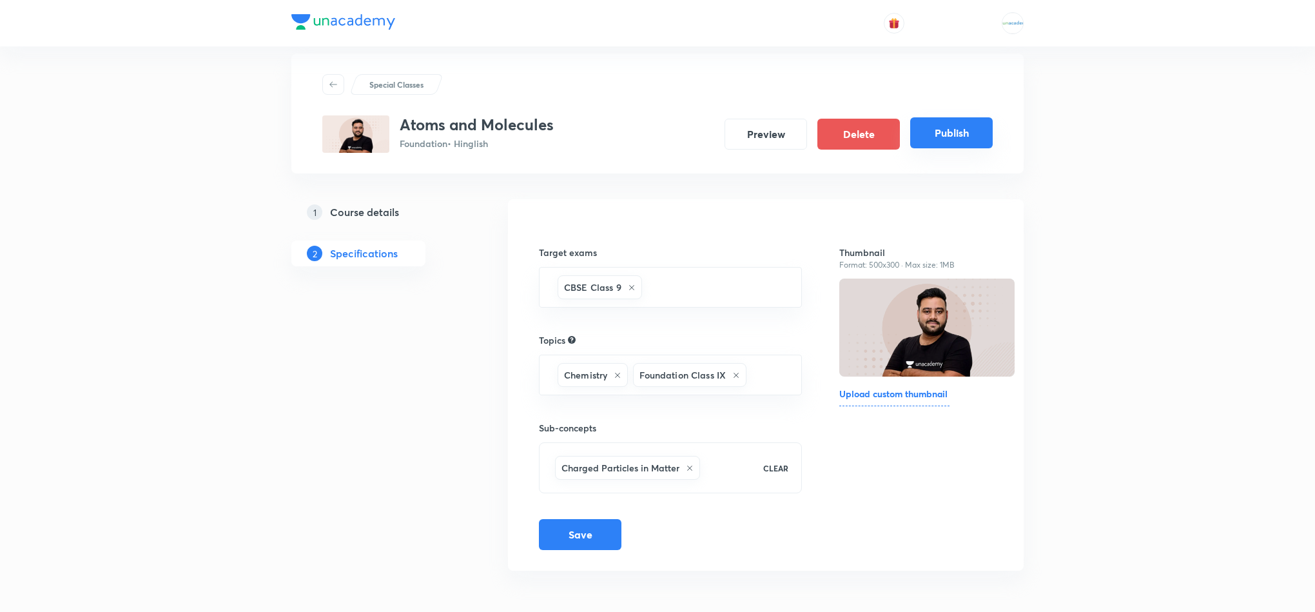
click at [958, 120] on button "Publish" at bounding box center [951, 132] width 82 height 31
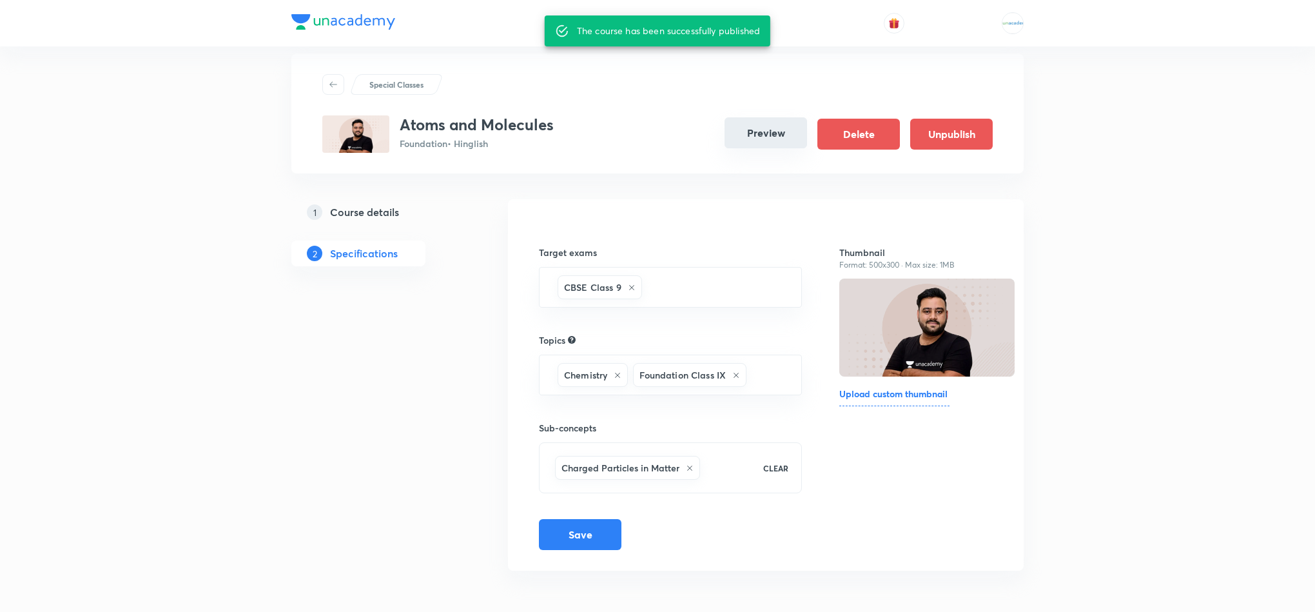
click at [747, 126] on button "Preview" at bounding box center [765, 132] width 82 height 31
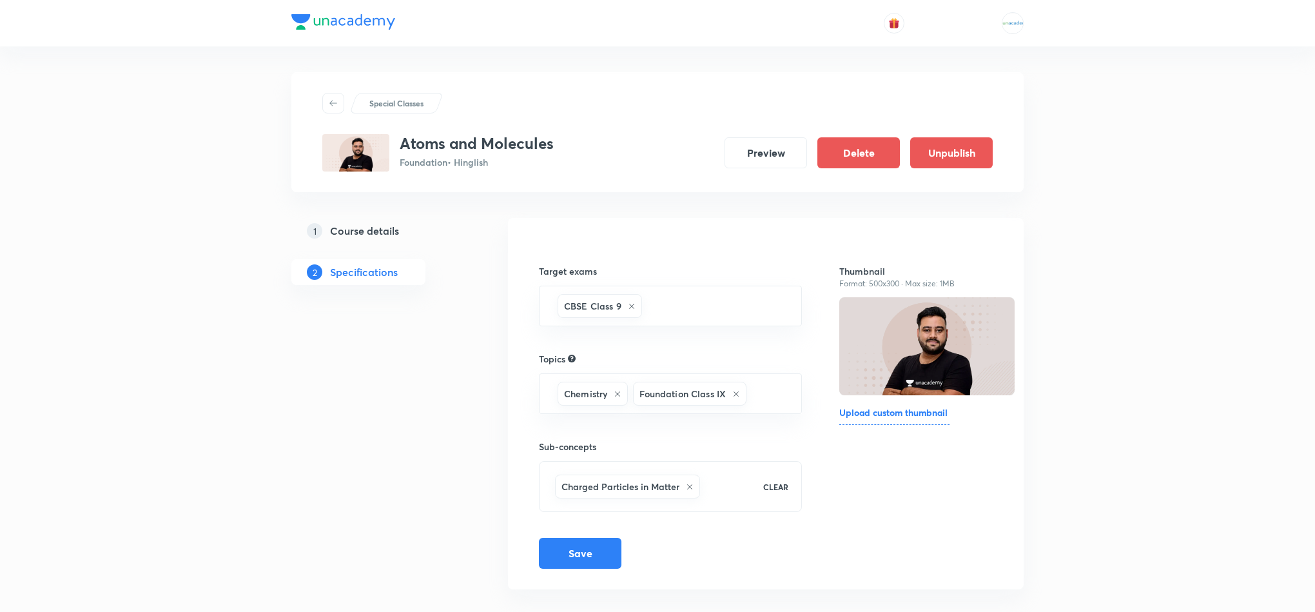
click at [358, 236] on h5 "Course details" at bounding box center [364, 230] width 69 height 15
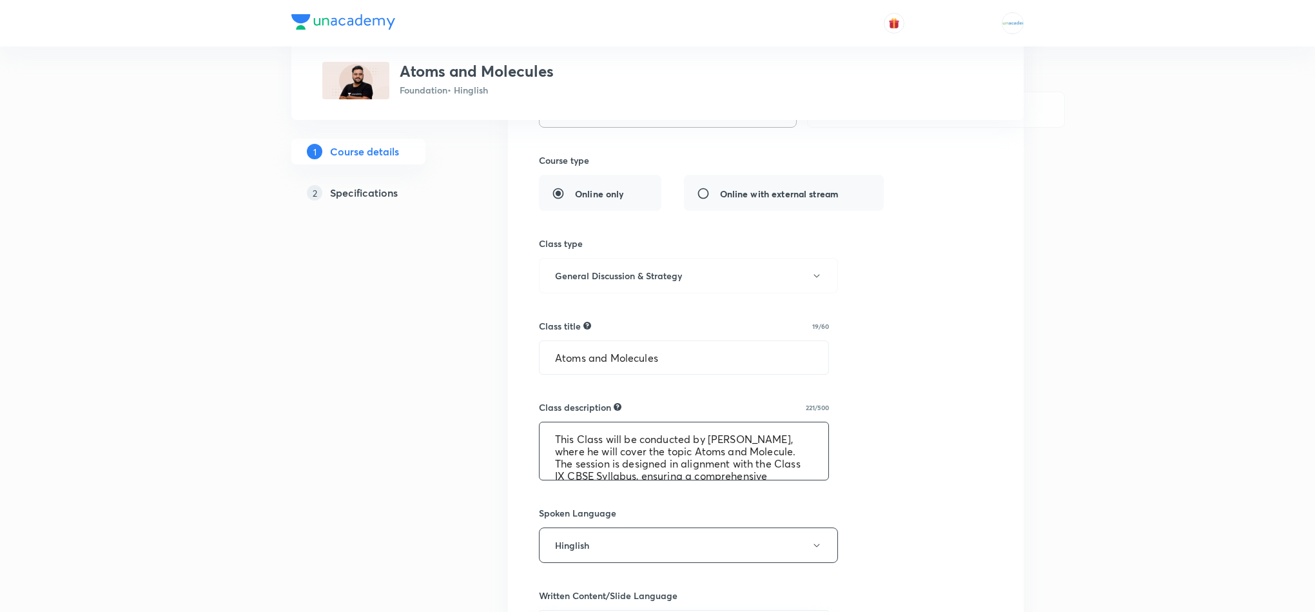
scroll to position [25, 0]
drag, startPoint x: 548, startPoint y: 438, endPoint x: 944, endPoint y: 530, distance: 406.3
click at [944, 530] on div "Select a goal Foundation ​ Class type Live Recorded Course type Online only Onl…" at bounding box center [766, 500] width 454 height 1075
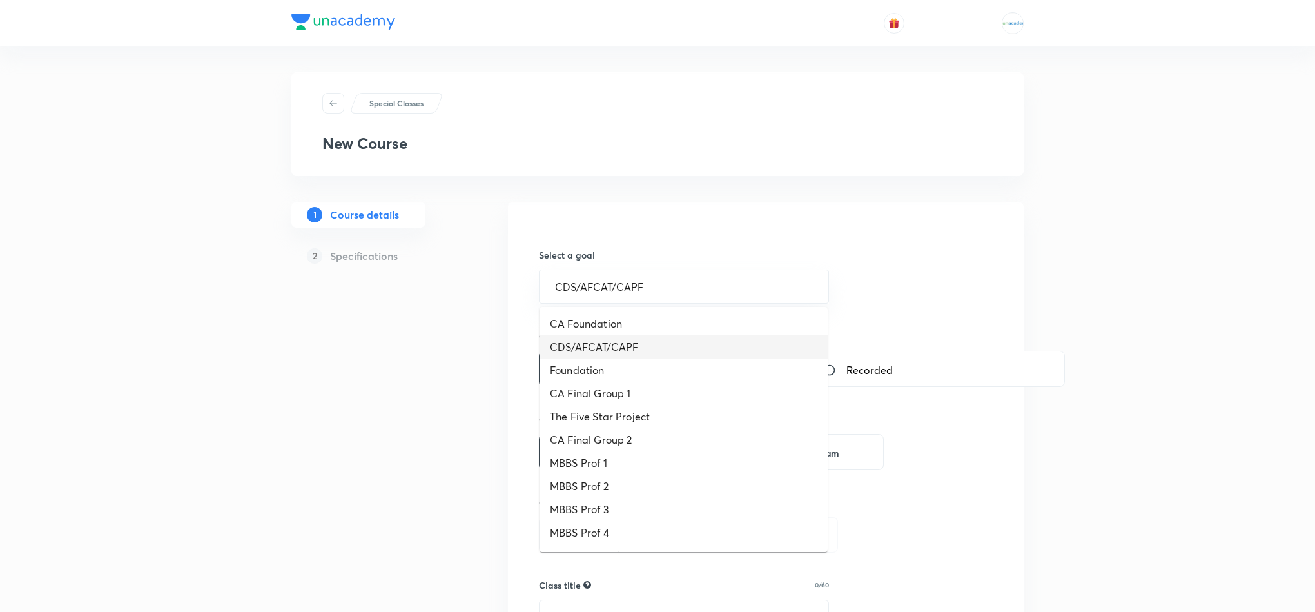
click at [641, 284] on input "CDS/AFCAT/CAPF" at bounding box center [684, 286] width 258 height 12
type input "Foundation"
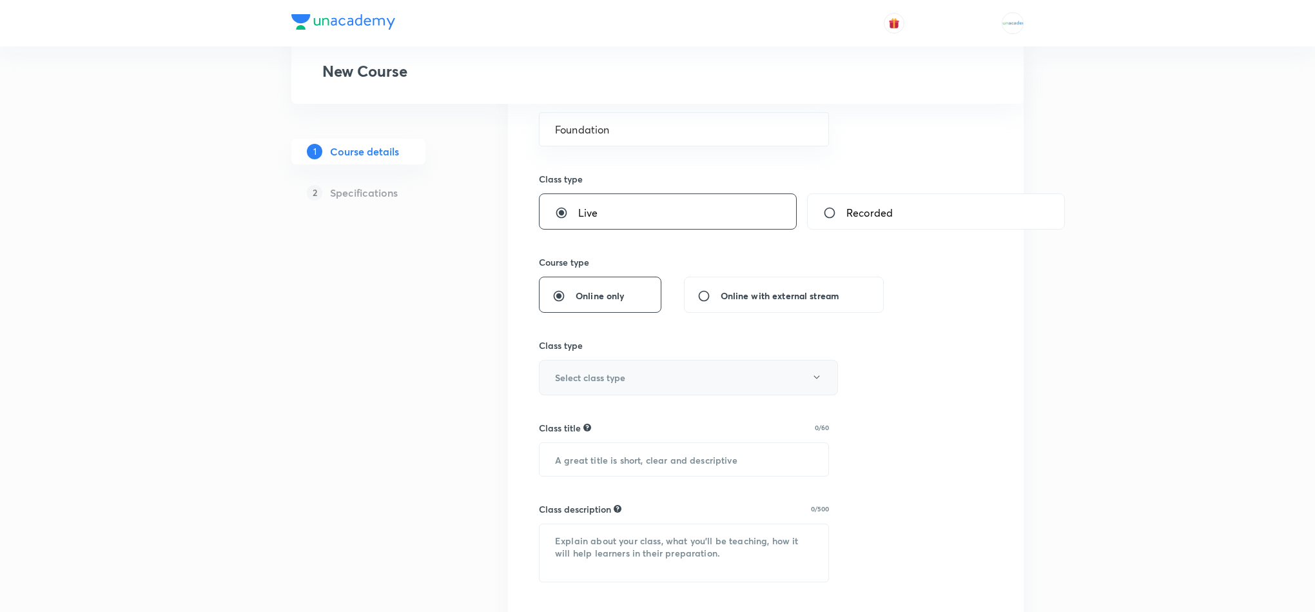
scroll to position [159, 0]
click at [590, 387] on button "Select class type" at bounding box center [688, 375] width 299 height 35
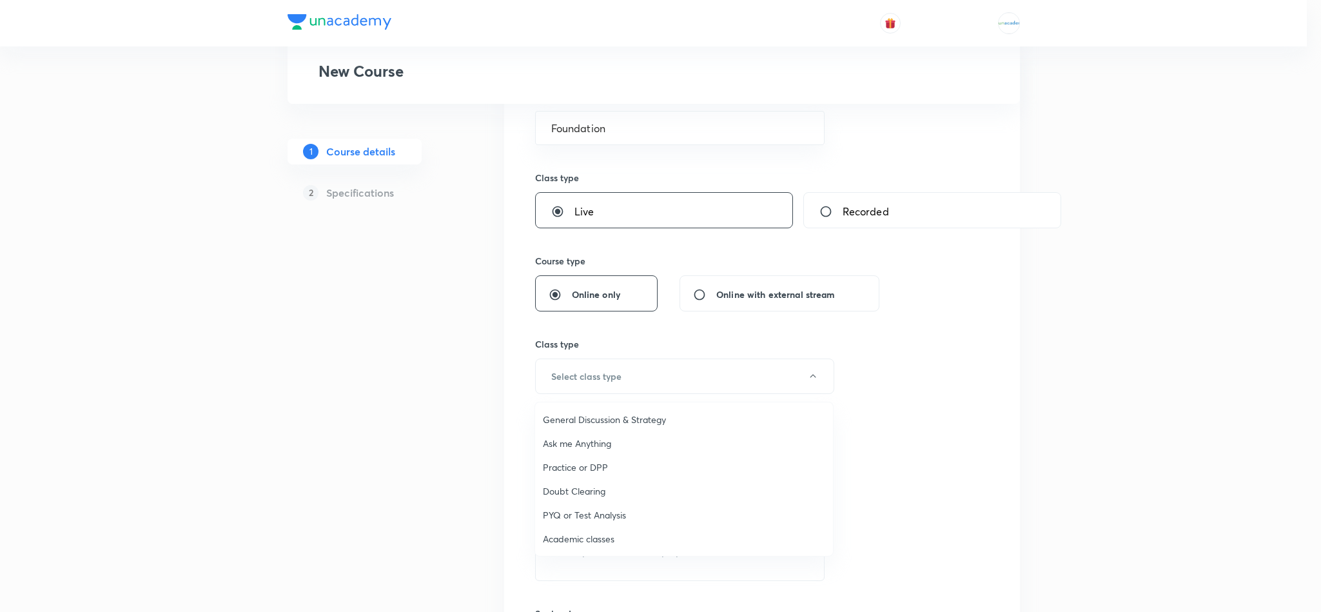
click at [588, 412] on span "General Discussion & Strategy" at bounding box center [684, 419] width 282 height 14
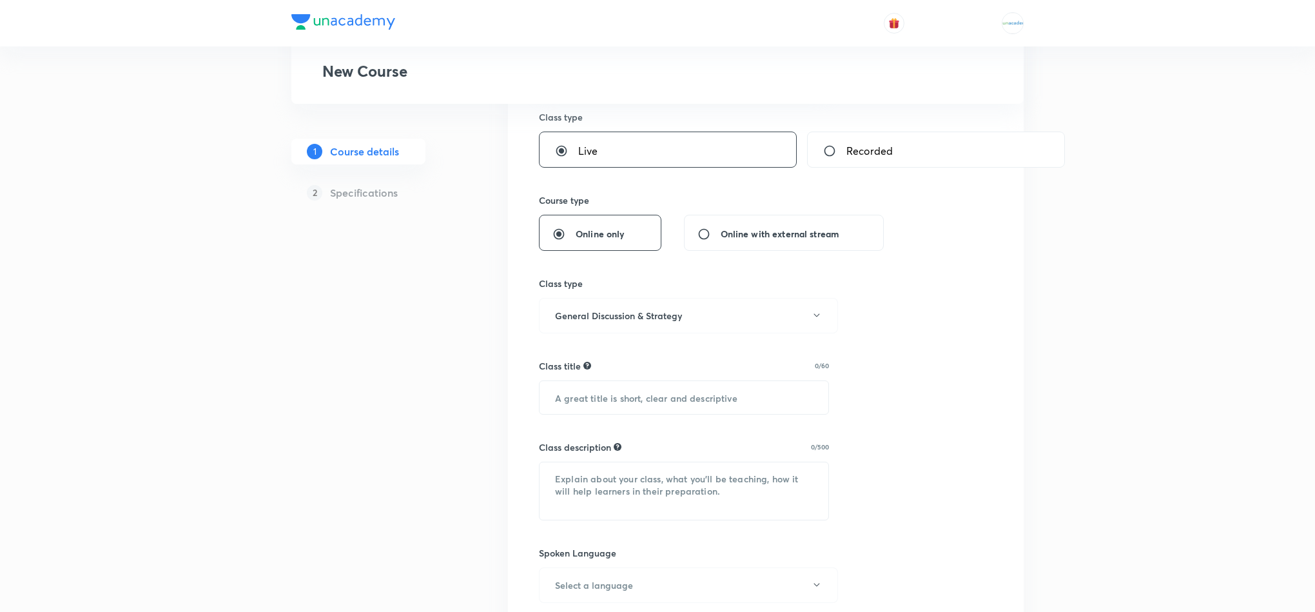
scroll to position [224, 0]
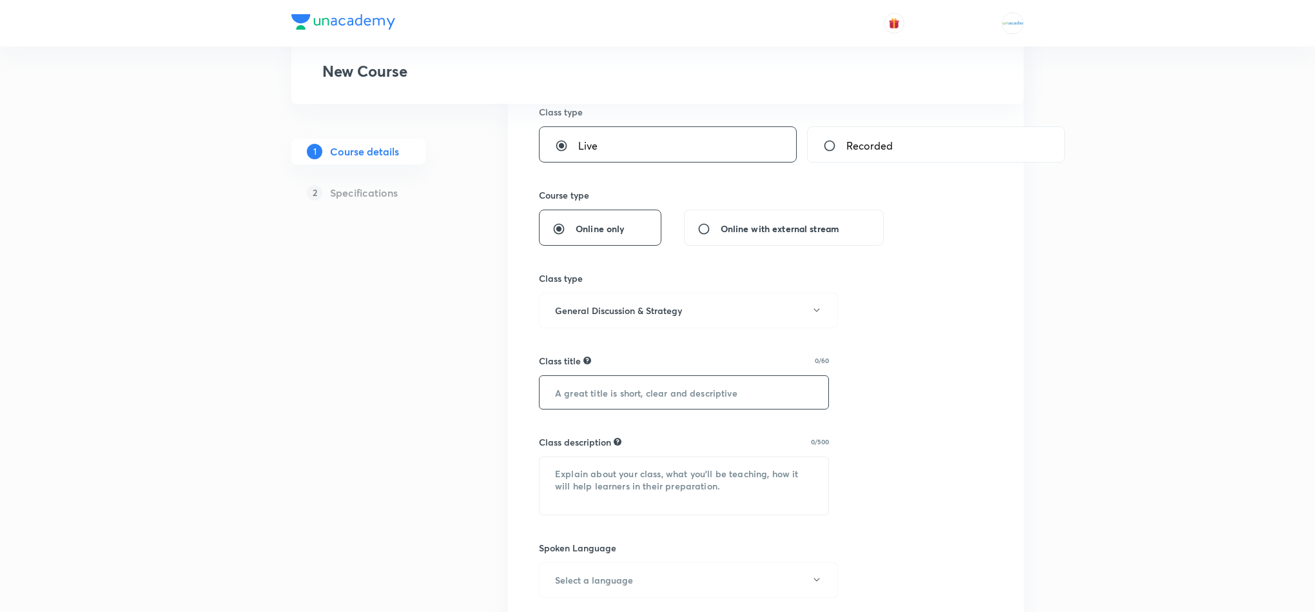
click at [639, 403] on input "text" at bounding box center [683, 392] width 289 height 33
paste input "Metals and Non metals"
type input "Metals and Non metals"
click at [606, 482] on textarea at bounding box center [683, 485] width 289 height 57
paste textarea "This Class will be conducted by [PERSON_NAME], where he will cover the topic At…"
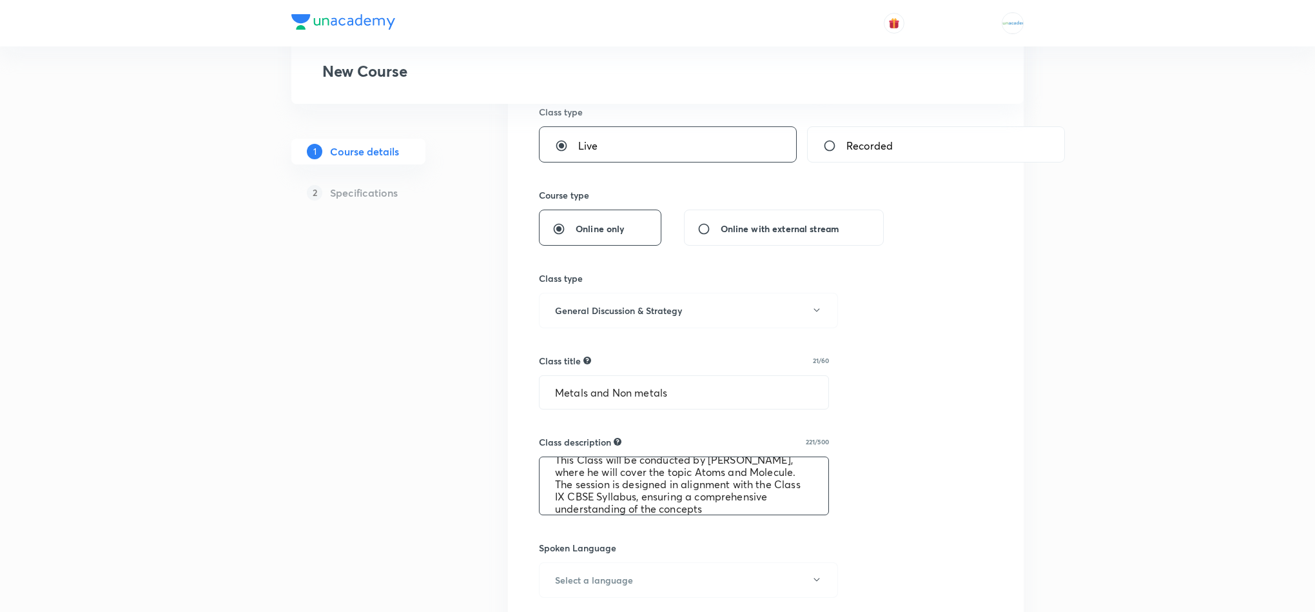
scroll to position [0, 0]
click at [674, 476] on textarea "This Class will be conducted by [PERSON_NAME], where he will cover the topic At…" at bounding box center [683, 485] width 289 height 57
drag, startPoint x: 683, startPoint y: 404, endPoint x: 207, endPoint y: 393, distance: 475.8
click at [207, 393] on div "Special Classes New Course 1 Course details 2 Specifications Select a goal Foun…" at bounding box center [657, 455] width 1315 height 1359
click at [700, 476] on textarea "This Class will be conducted by [PERSON_NAME], where he will cover the topic At…" at bounding box center [683, 485] width 289 height 57
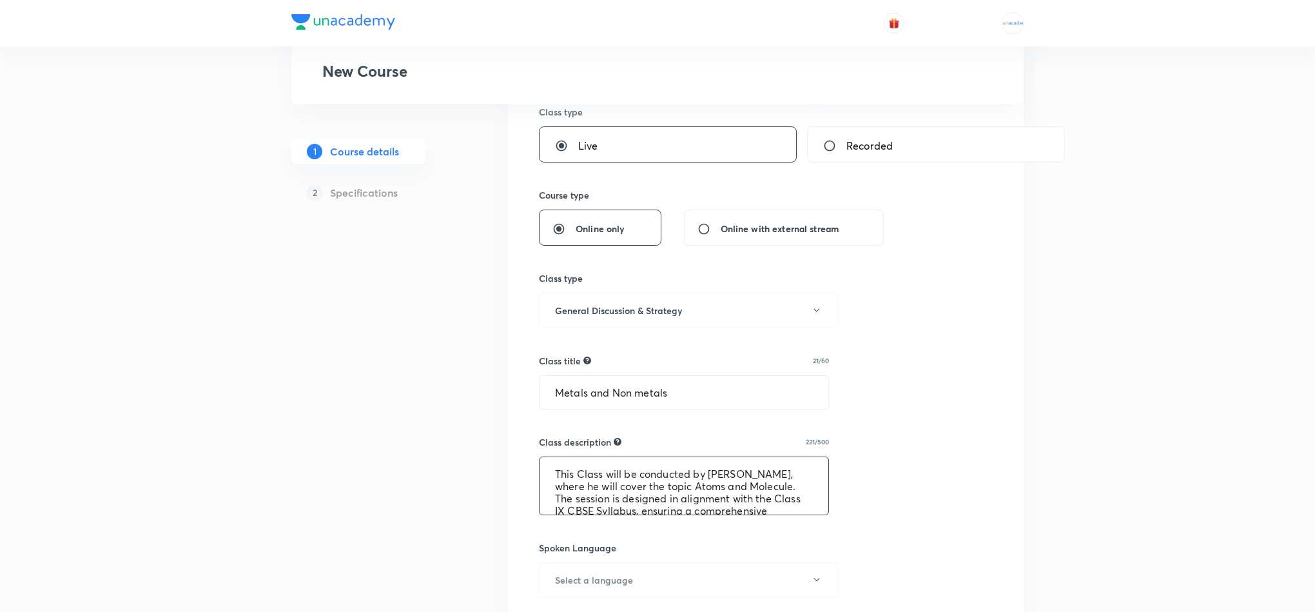
paste textarea "Metals and Non metals"
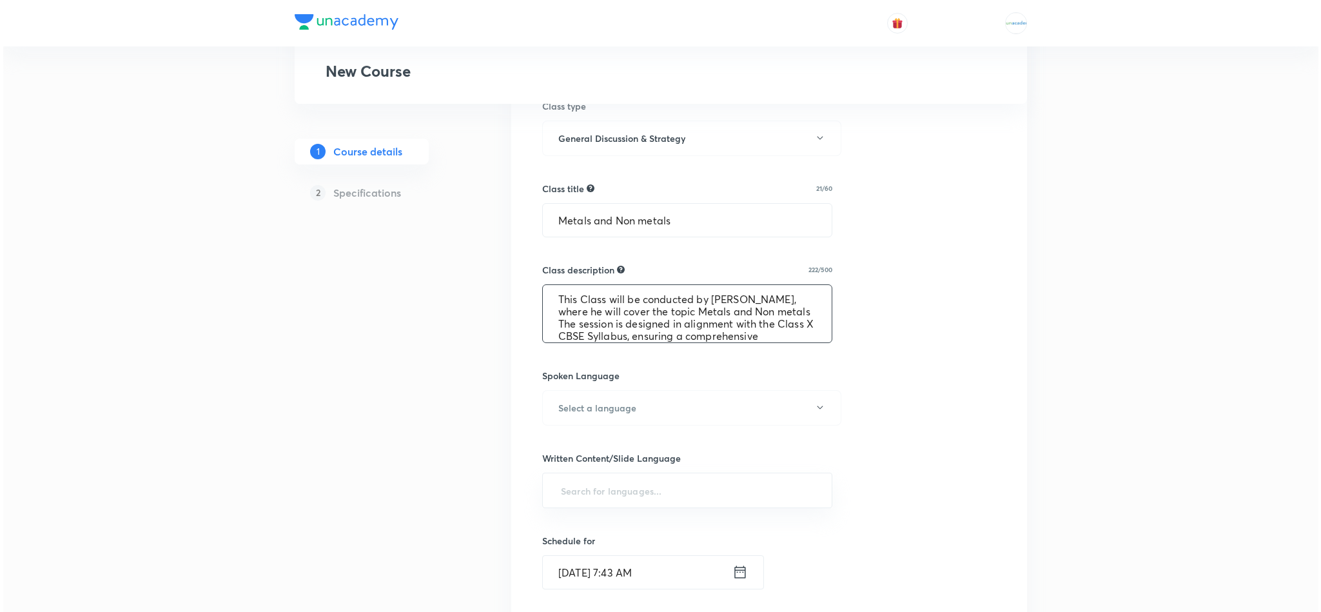
scroll to position [408, 0]
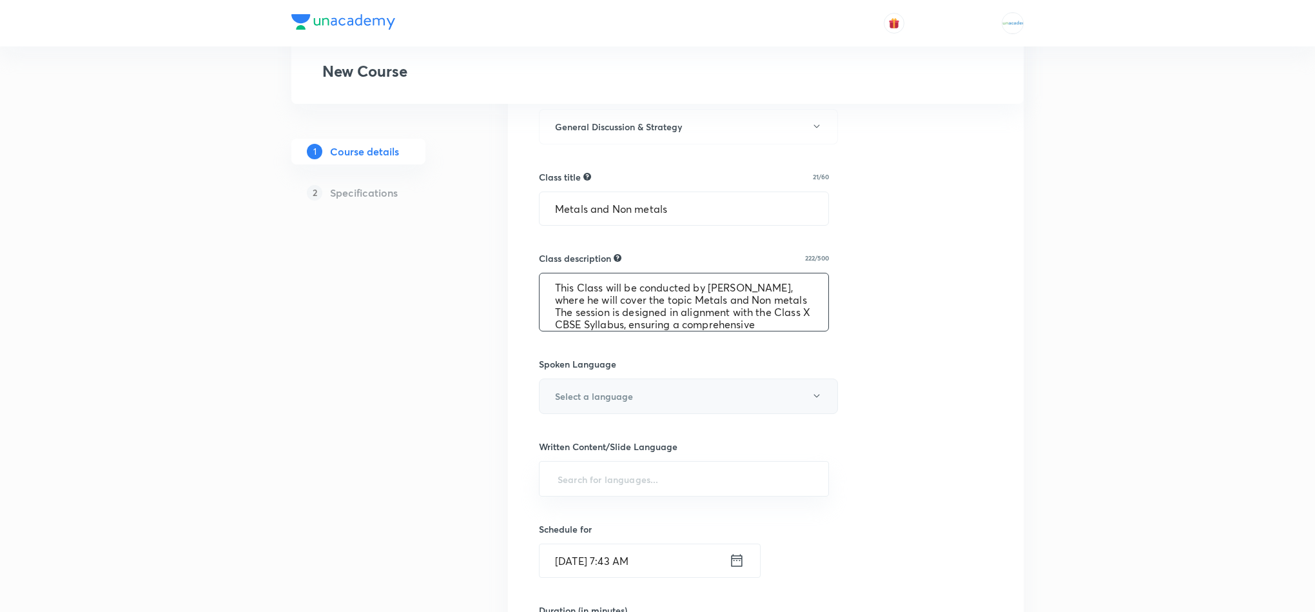
type textarea "This Class will be conducted by [PERSON_NAME], where he will cover the topic Me…"
click at [690, 411] on button "Select a language" at bounding box center [688, 395] width 299 height 35
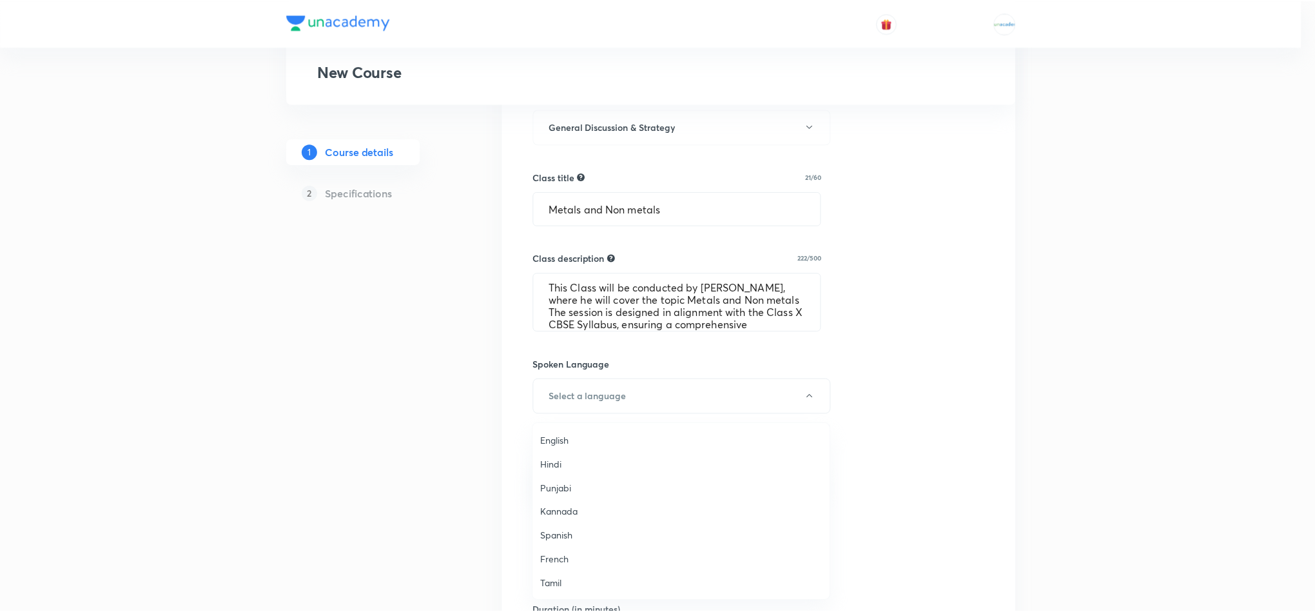
scroll to position [383, 0]
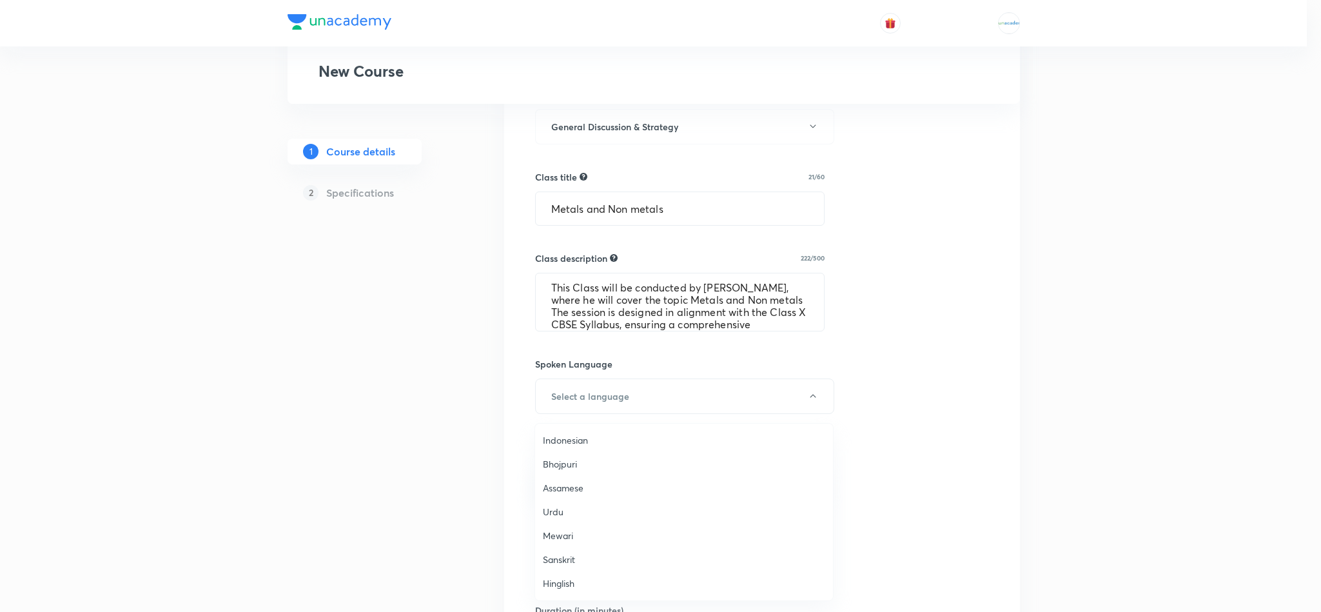
click at [569, 588] on span "Hinglish" at bounding box center [684, 583] width 282 height 14
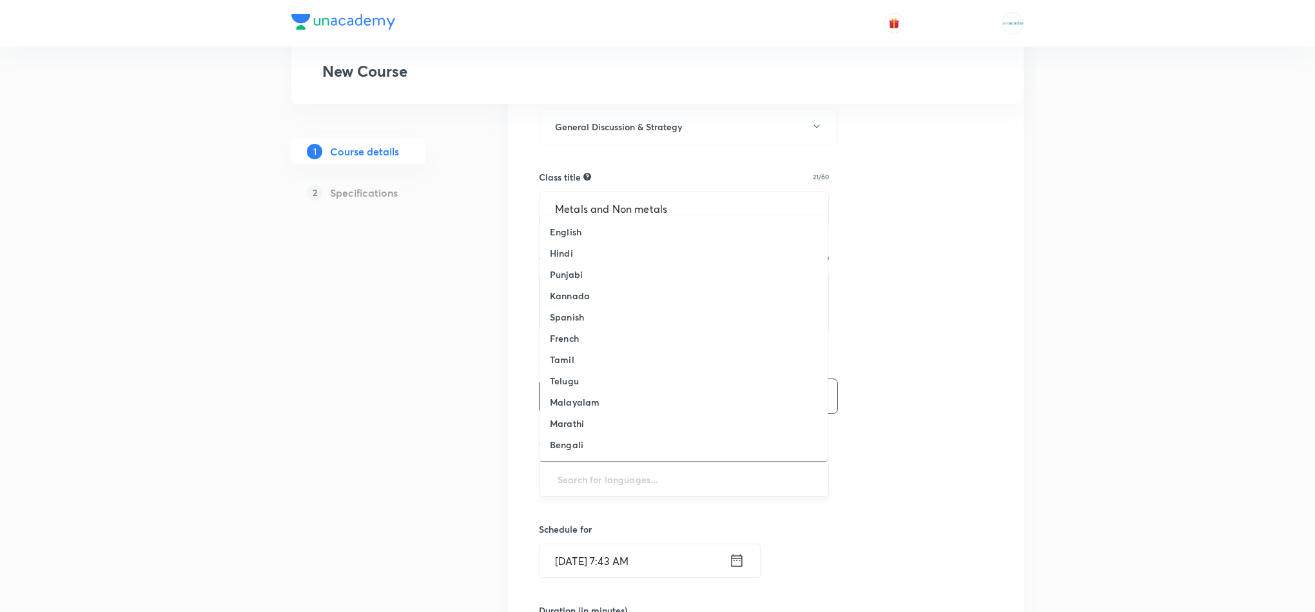
click at [640, 484] on input "text" at bounding box center [684, 479] width 258 height 24
click at [610, 233] on li "English" at bounding box center [683, 231] width 288 height 21
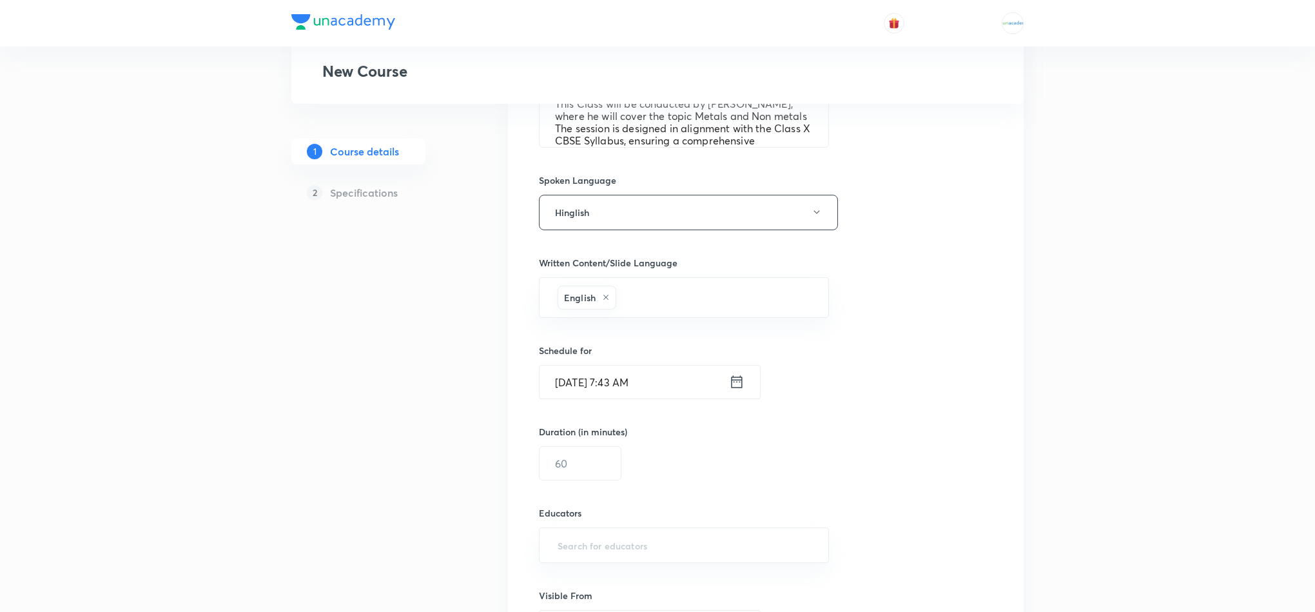
scroll to position [614, 0]
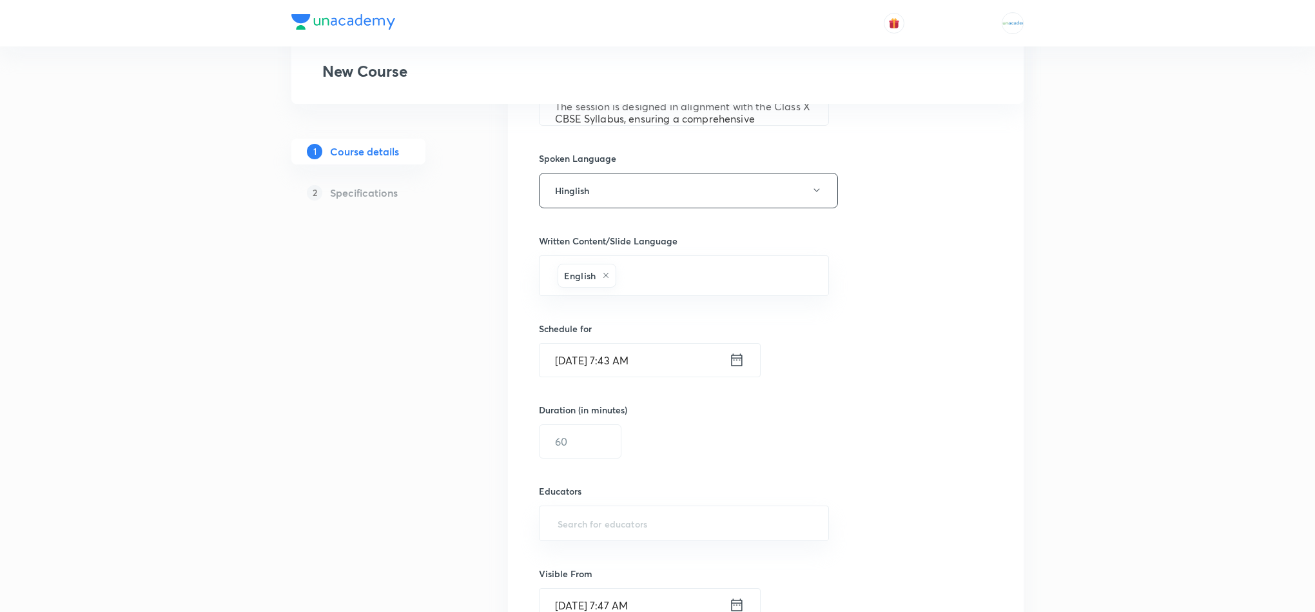
click at [733, 362] on icon at bounding box center [736, 360] width 15 height 18
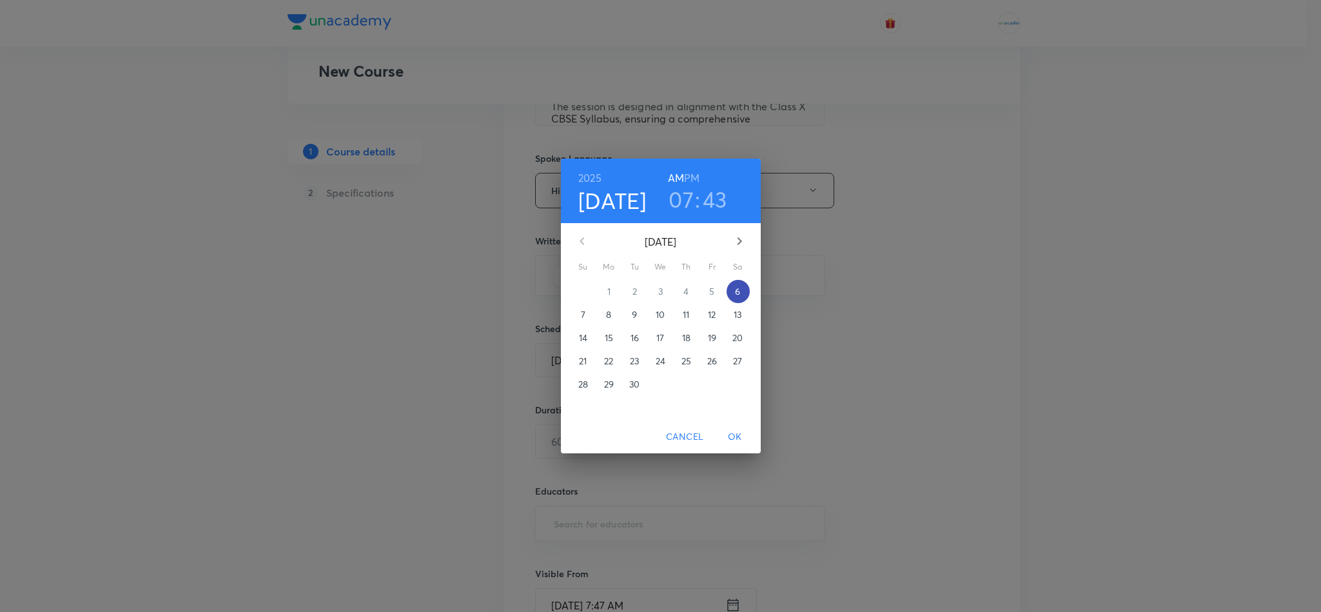
click at [733, 292] on span "6" at bounding box center [737, 291] width 23 height 13
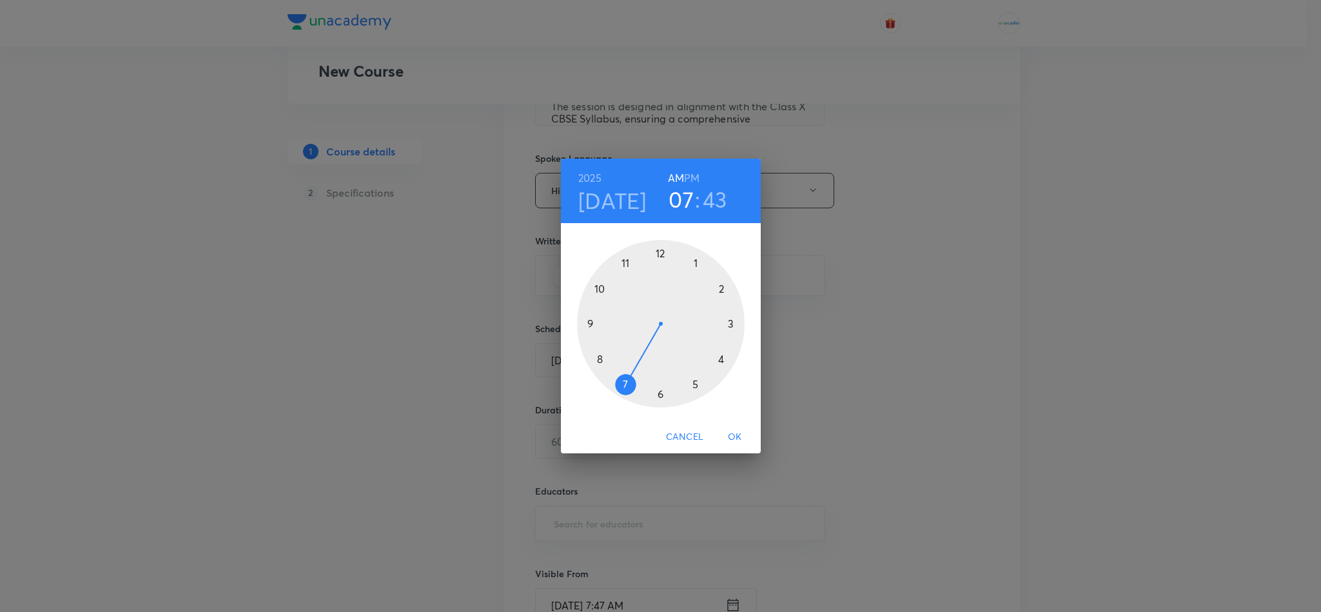
click at [599, 290] on div at bounding box center [661, 324] width 168 height 168
click at [695, 264] on div at bounding box center [661, 324] width 168 height 168
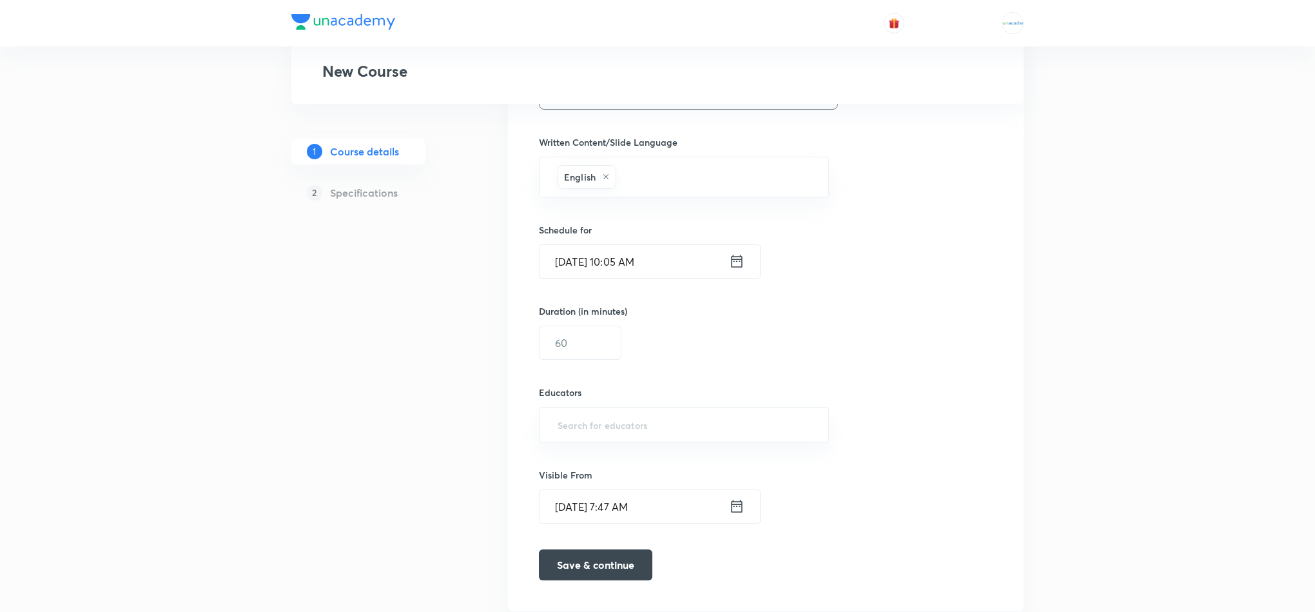
scroll to position [731, 0]
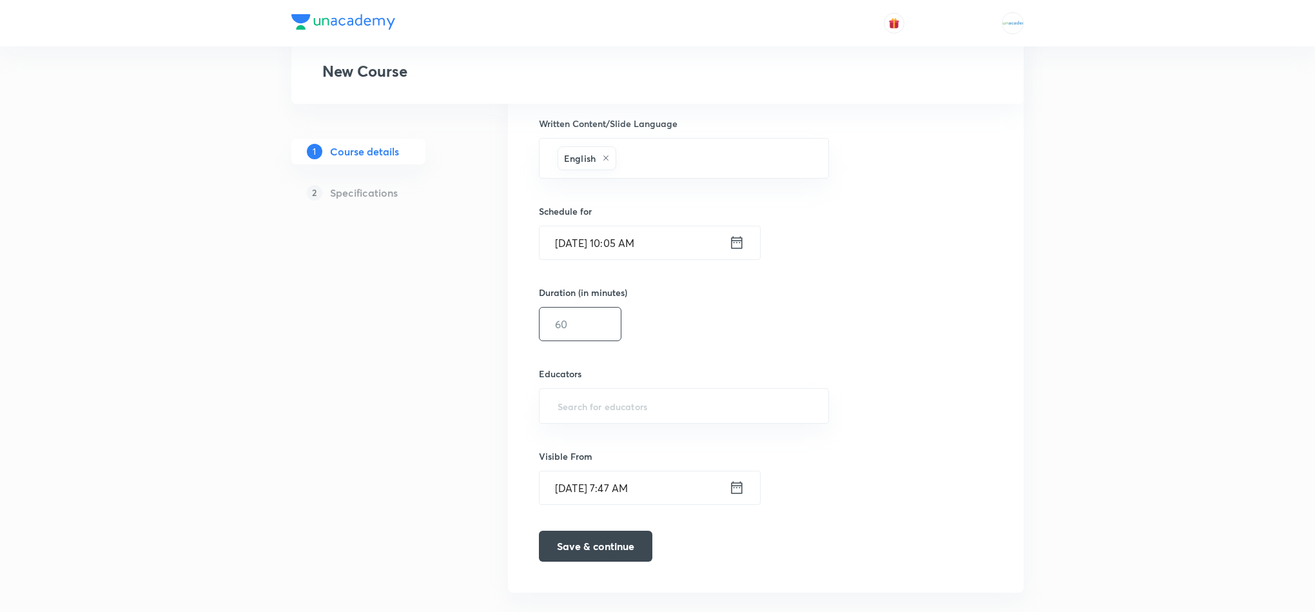
click at [619, 329] on input "text" at bounding box center [579, 323] width 81 height 33
type input "60"
click at [596, 416] on input "text" at bounding box center [684, 406] width 258 height 24
paste input "@unacademy-user-4na6rzfbj56p"
type input "@unacademy-user-4na6rzfbj56p"
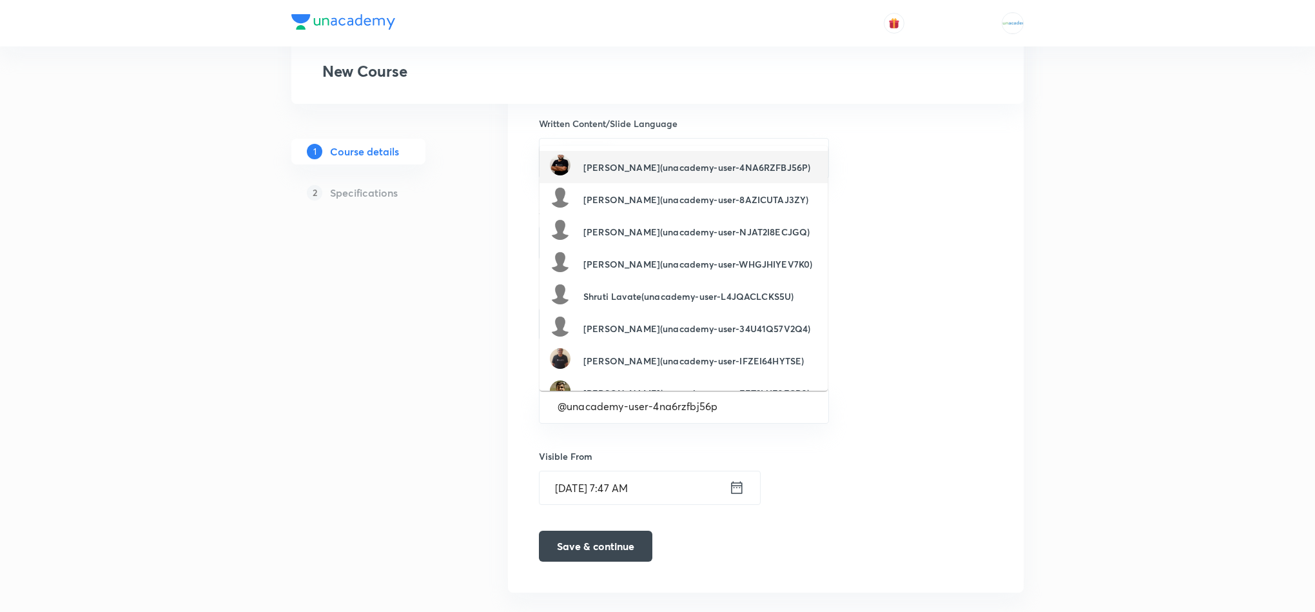
click at [677, 175] on div "[PERSON_NAME](unacademy-user-4NA6RZFBJ56P)" at bounding box center [680, 167] width 260 height 24
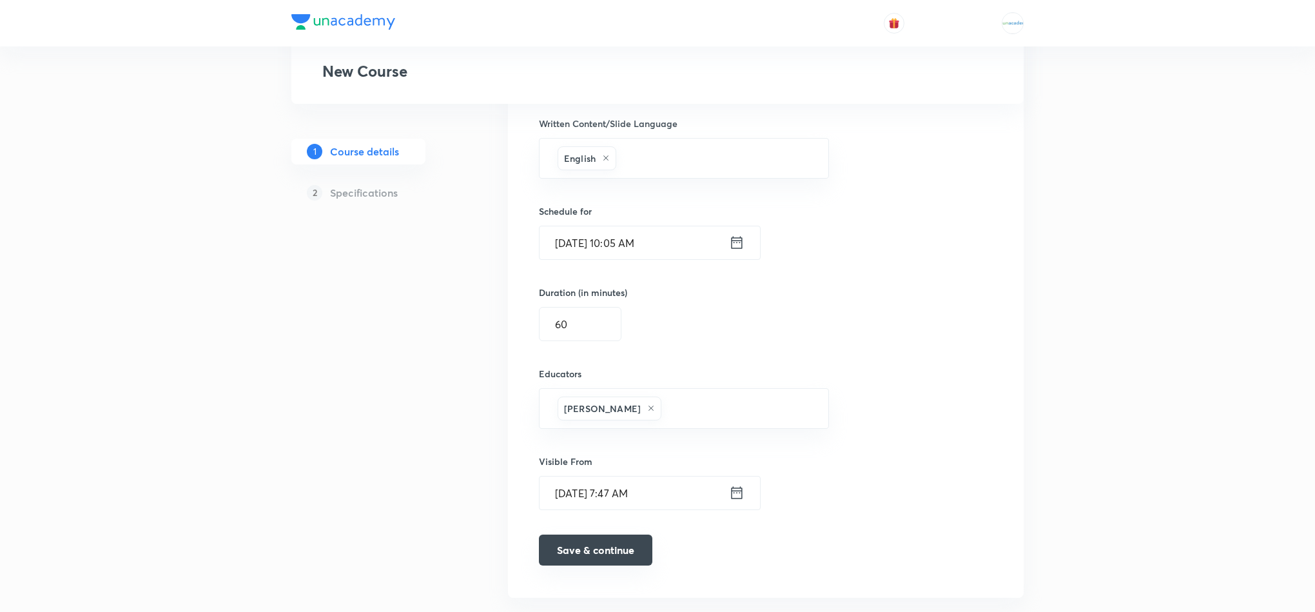
click at [606, 542] on button "Save & continue" at bounding box center [595, 549] width 113 height 31
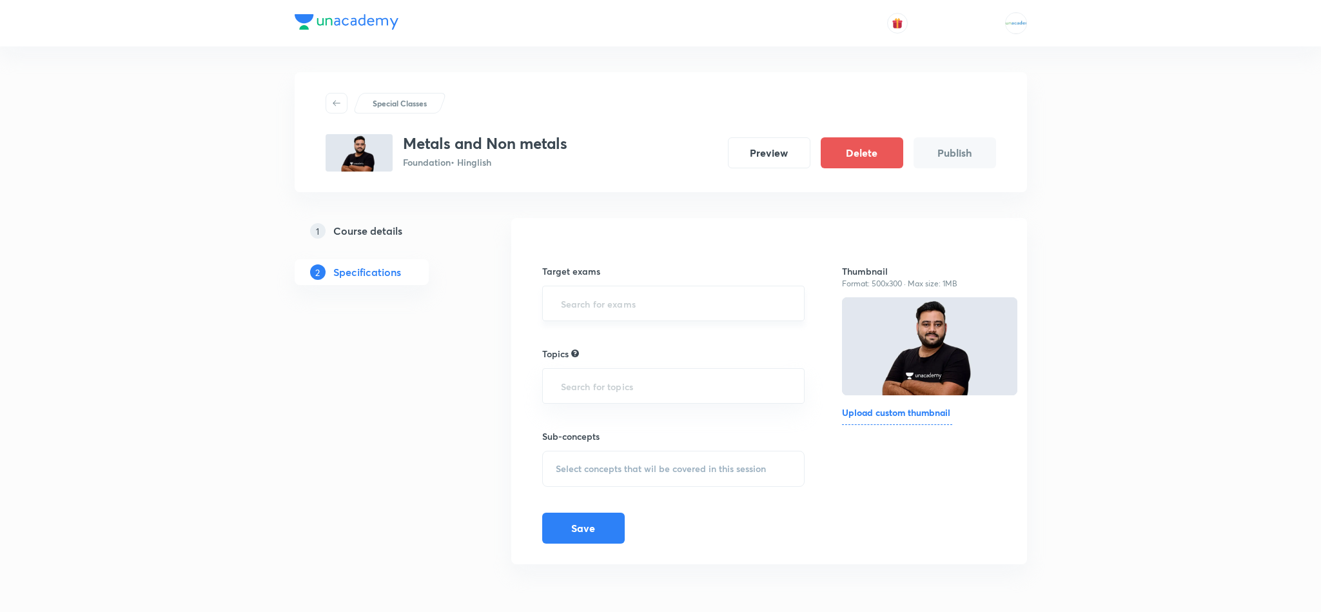
click at [594, 287] on div "​" at bounding box center [673, 303] width 263 height 35
type input "cb"
click at [619, 389] on input "text" at bounding box center [673, 391] width 231 height 24
type input "c"
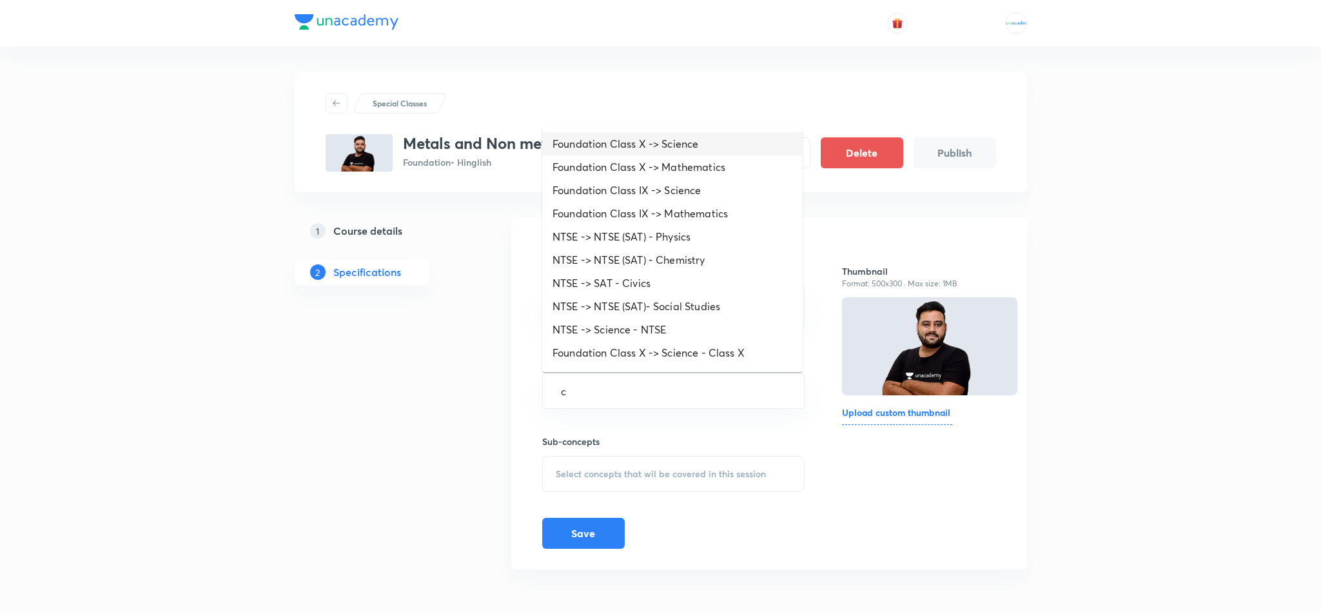
click at [684, 148] on li "Foundation Class X -> Science" at bounding box center [672, 143] width 260 height 23
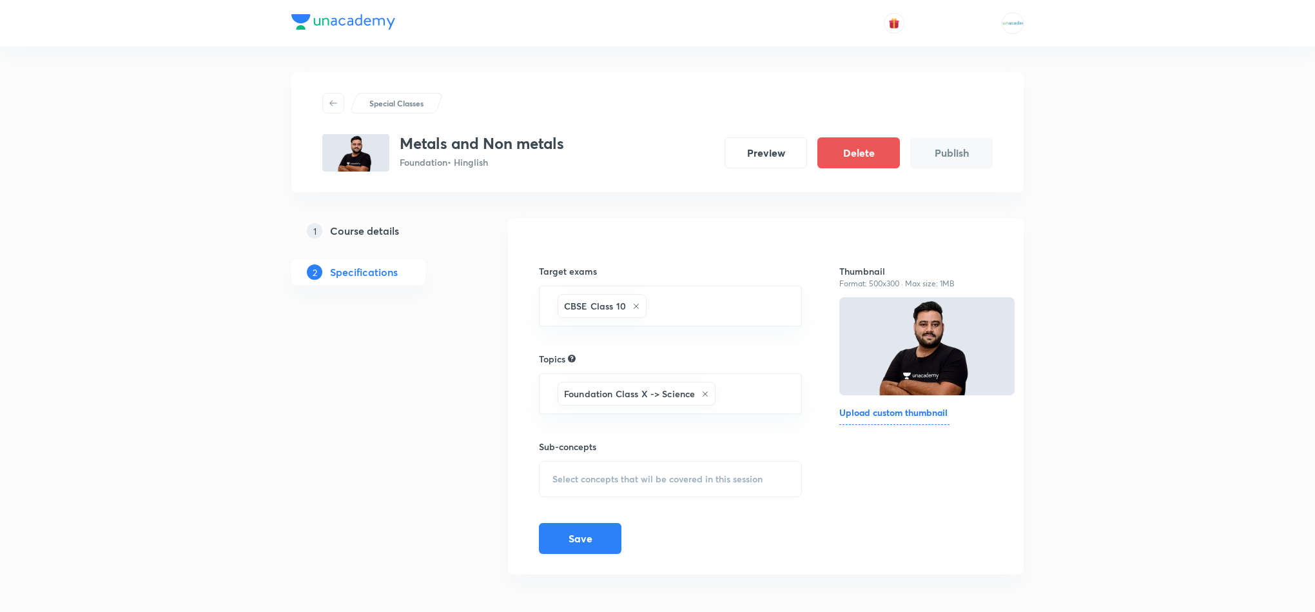
click at [642, 470] on div "Select concepts that wil be covered in this session" at bounding box center [670, 479] width 263 height 36
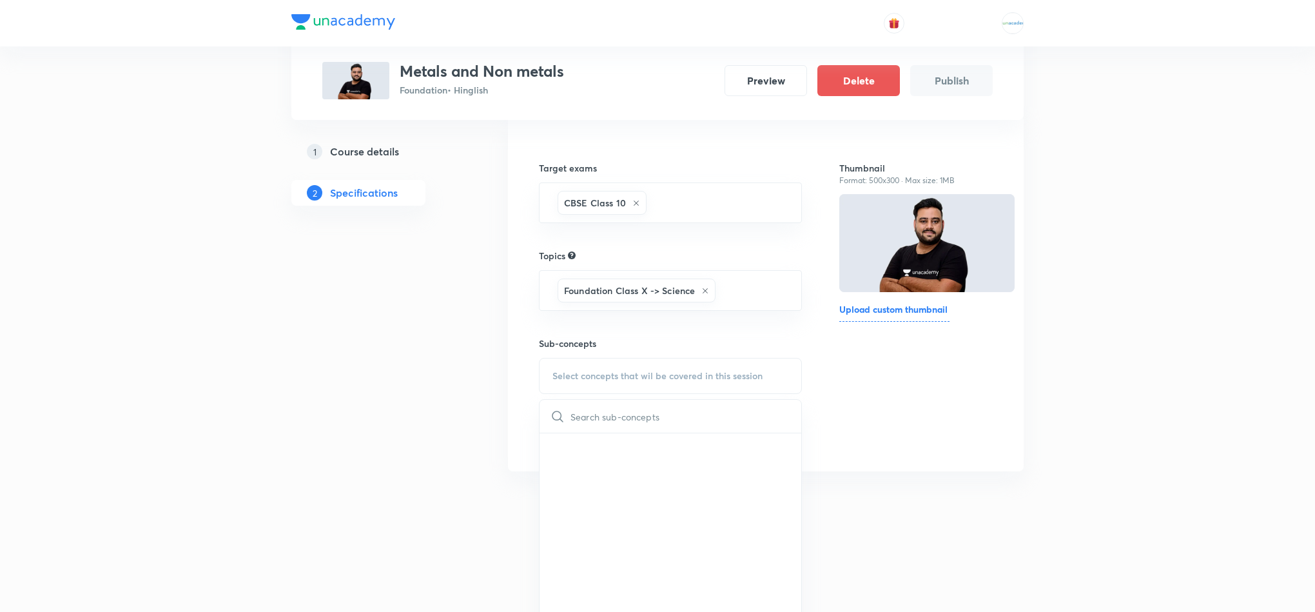
scroll to position [111, 0]
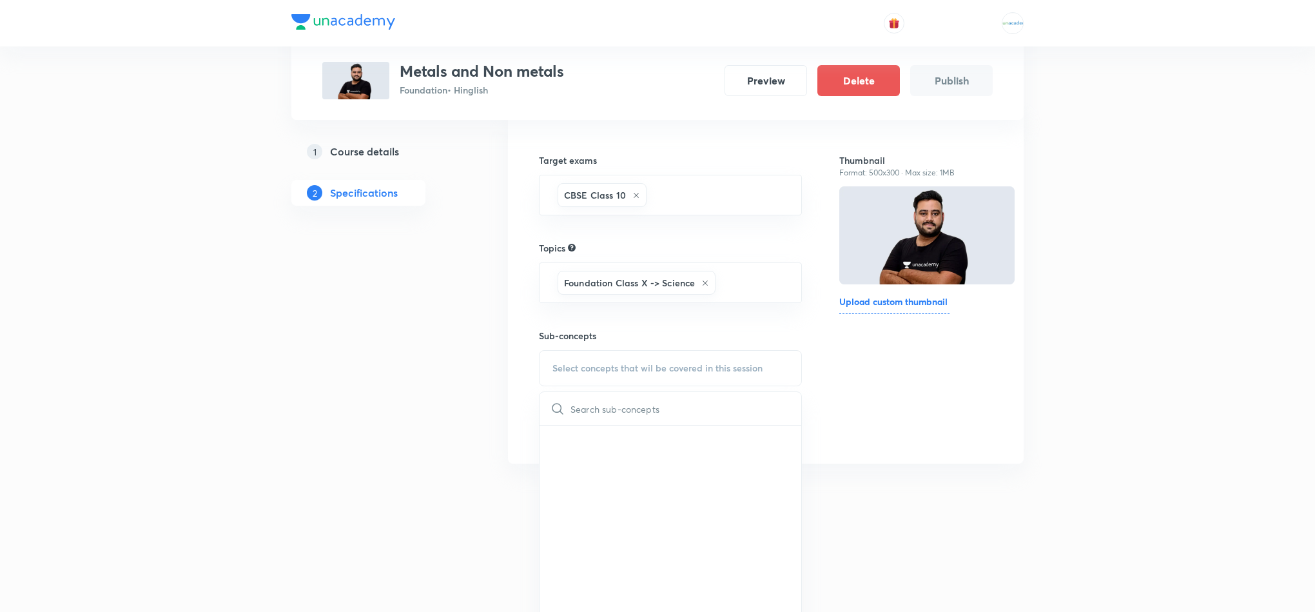
click at [766, 478] on div "​" at bounding box center [670, 520] width 263 height 258
click at [888, 480] on div "Target exams CBSE Class 10 ​ Topics Foundation Class X -> Science ​ Sub-concept…" at bounding box center [766, 294] width 516 height 374
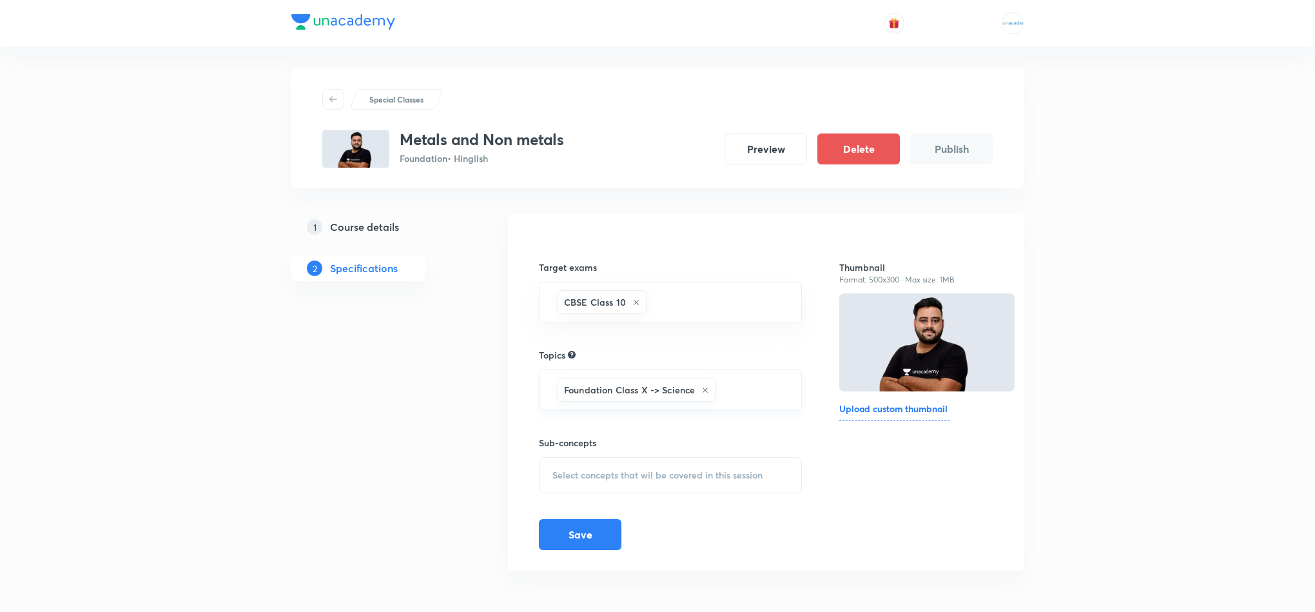
click at [744, 402] on div "Foundation Class X -> Science ​" at bounding box center [670, 389] width 263 height 41
click at [675, 472] on span "Select concepts that wil be covered in this session" at bounding box center [657, 475] width 210 height 10
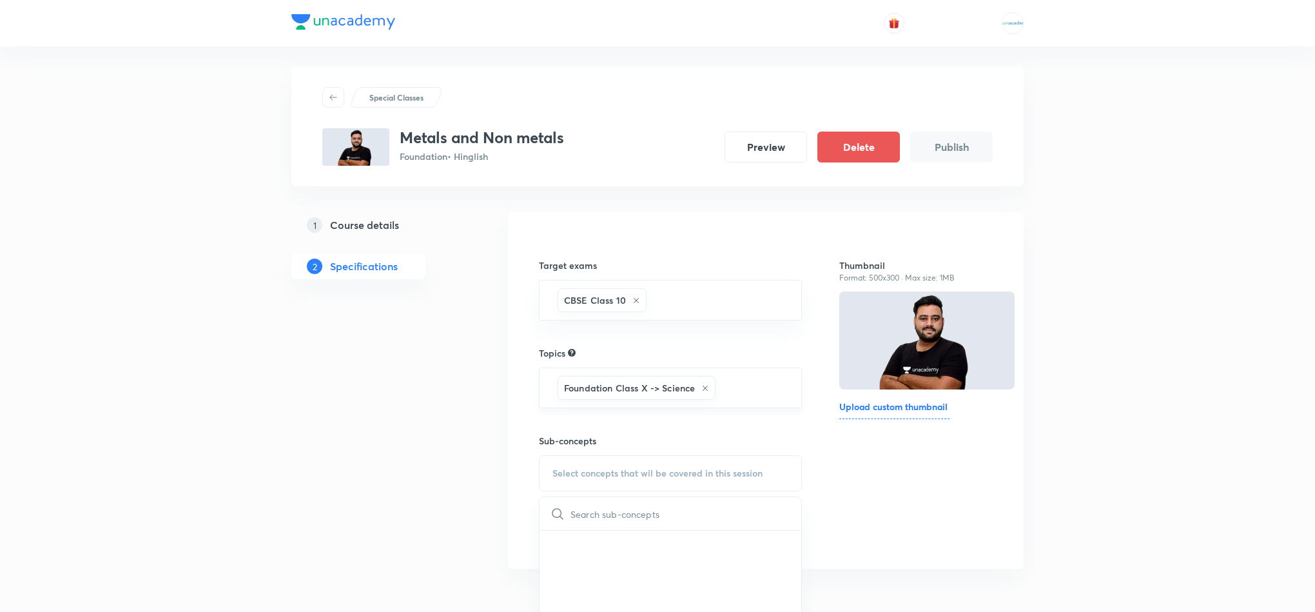
click at [737, 387] on input "text" at bounding box center [751, 388] width 67 height 24
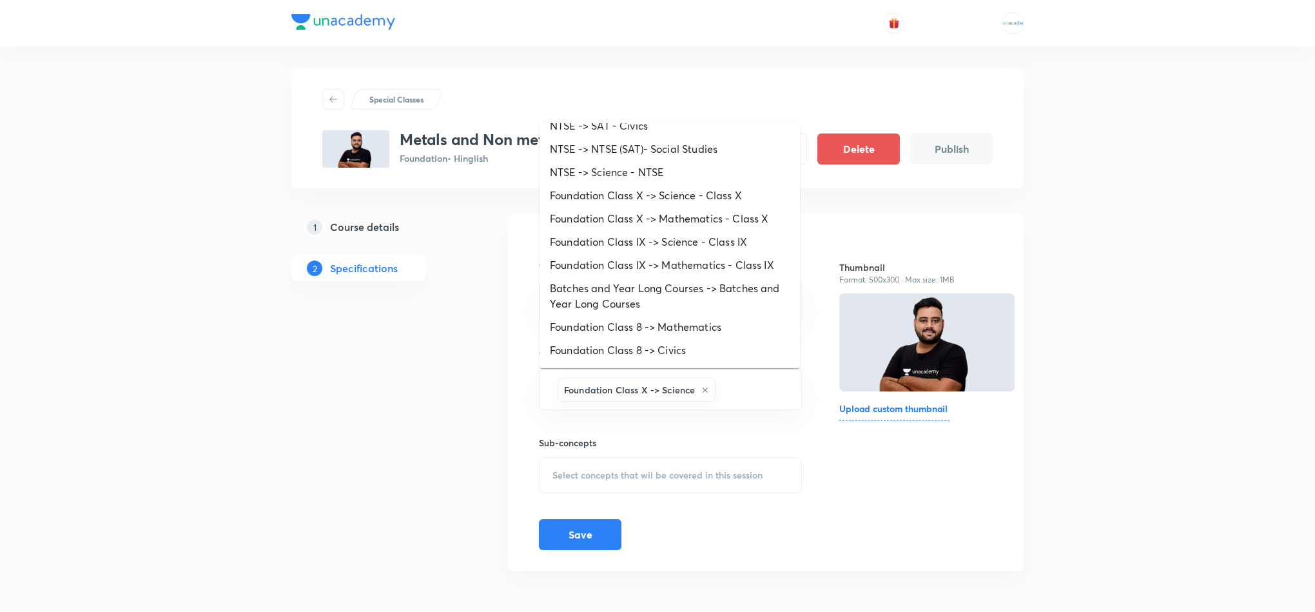
scroll to position [132, 0]
click at [696, 191] on li "Foundation Class X -> Science - Class X" at bounding box center [669, 193] width 260 height 23
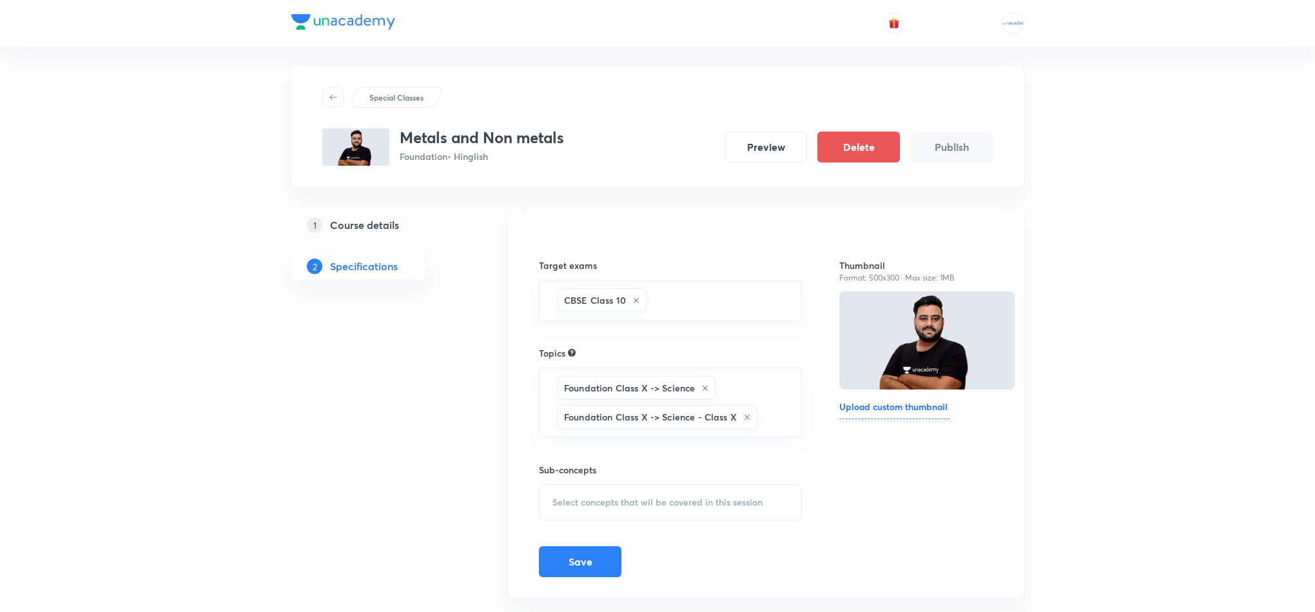
scroll to position [59, 0]
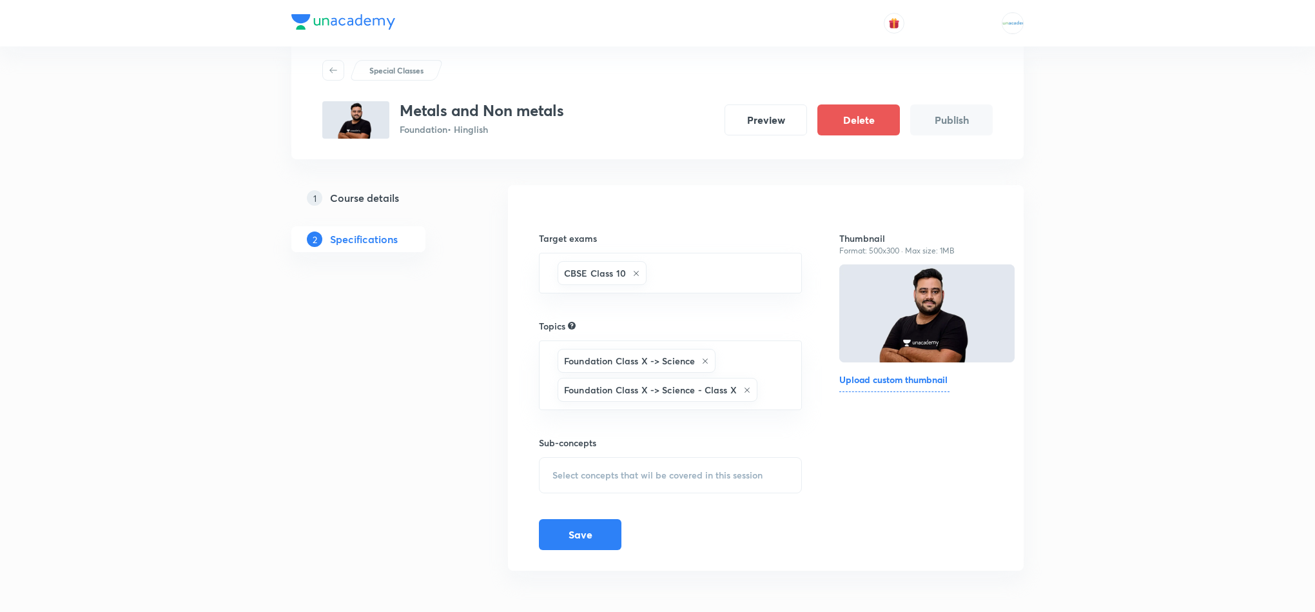
click at [704, 472] on span "Select concepts that wil be covered in this session" at bounding box center [657, 475] width 210 height 10
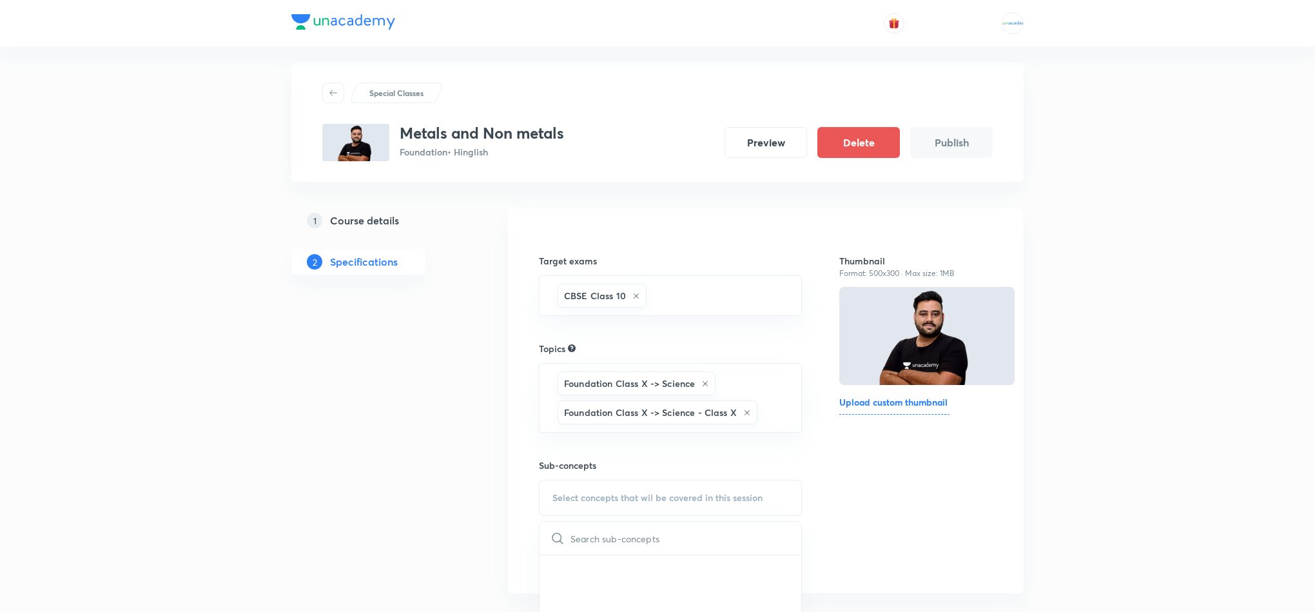
scroll to position [6, 0]
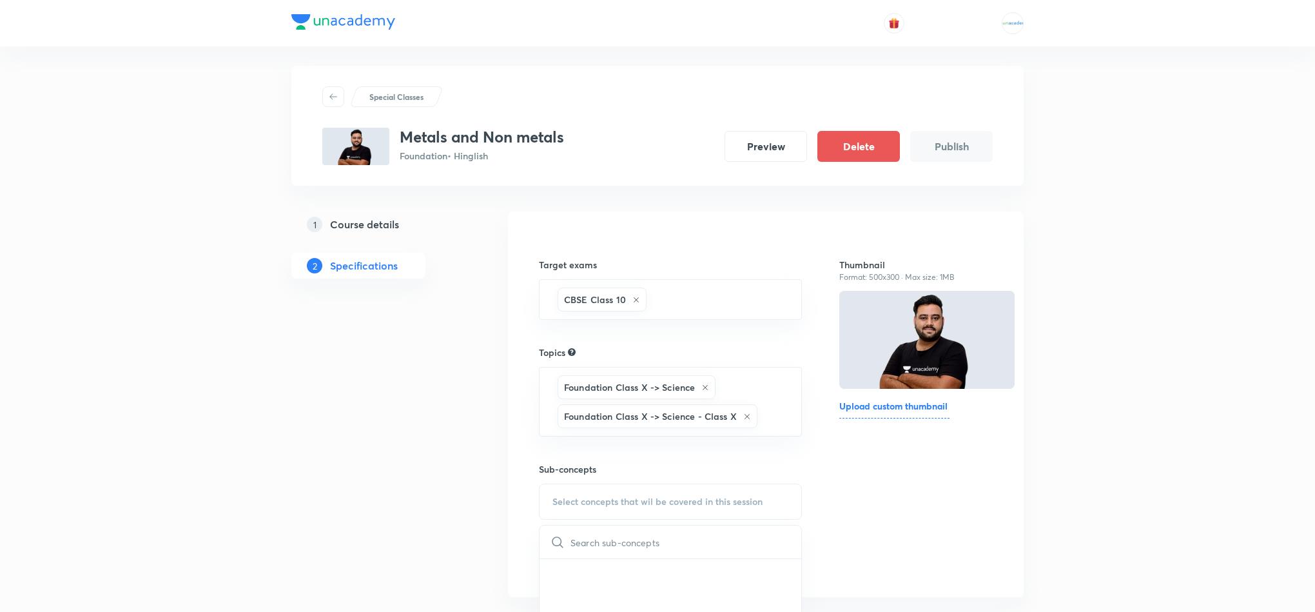
type input "v"
click at [606, 507] on span "Select concepts that wil be covered in this session" at bounding box center [657, 501] width 210 height 10
click at [766, 416] on div "Foundation Class X -> Science Foundation Class X -> Science - Class X ​" at bounding box center [670, 402] width 263 height 70
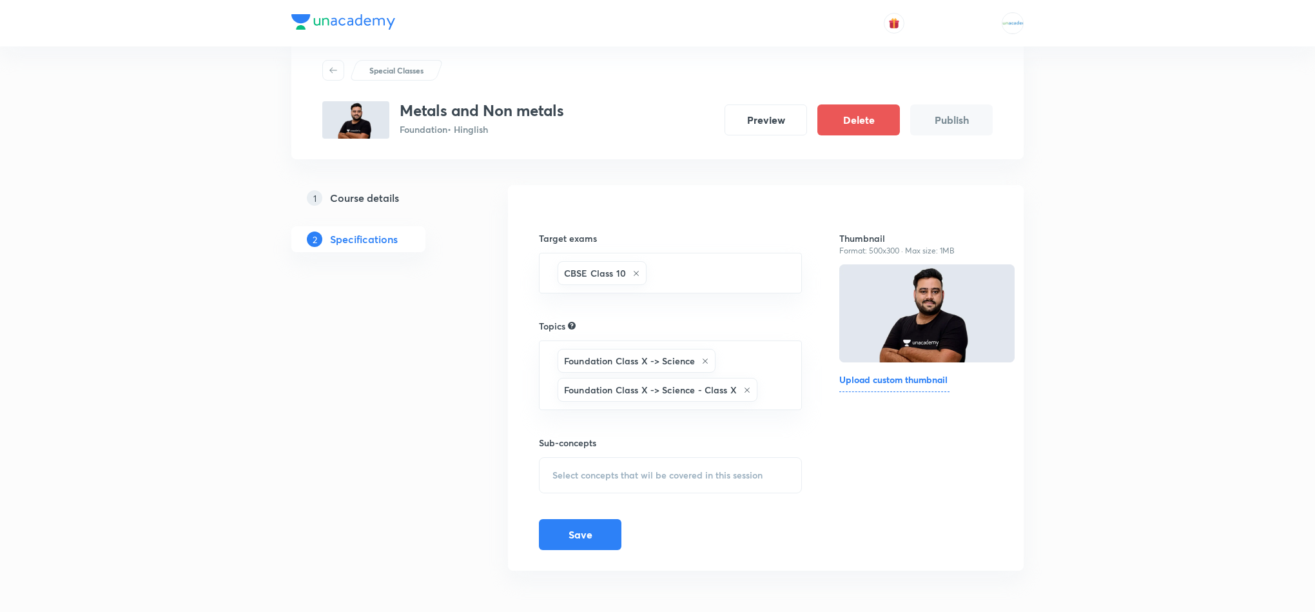
click at [565, 459] on div "Select concepts that wil be covered in this session" at bounding box center [670, 475] width 263 height 36
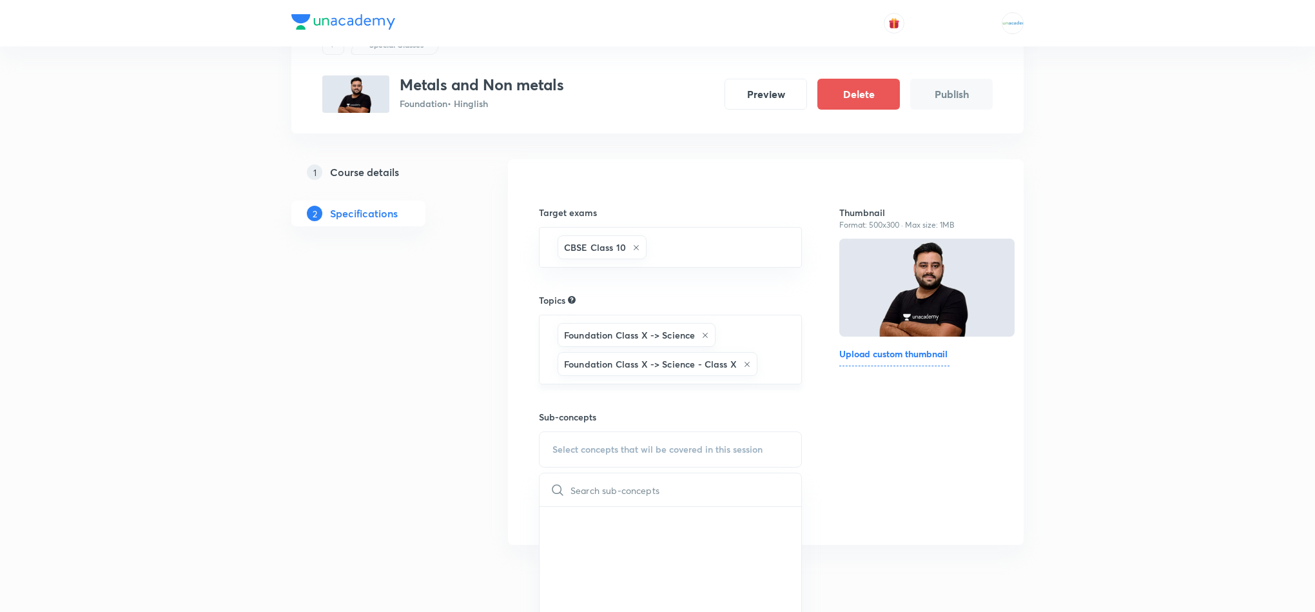
click at [741, 346] on div "Foundation Class X -> Science Foundation Class X -> Science - Class X ​" at bounding box center [670, 350] width 263 height 70
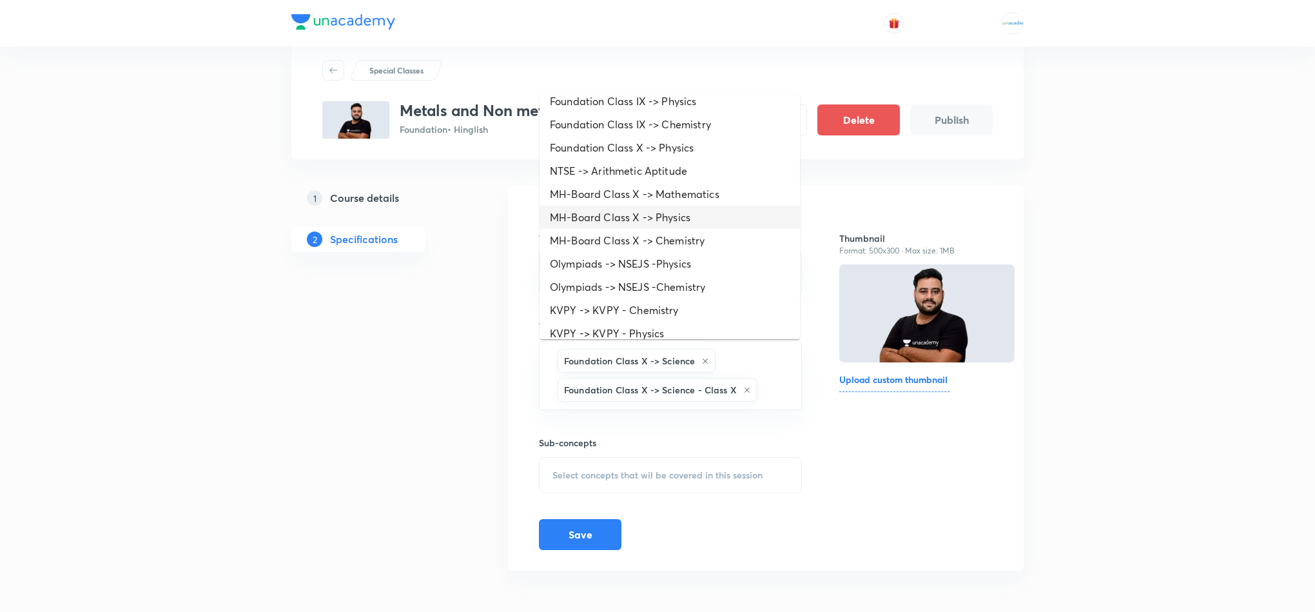
scroll to position [467, 0]
click at [695, 275] on li "Olympiads -> NSEJS -Chemistry" at bounding box center [669, 286] width 260 height 23
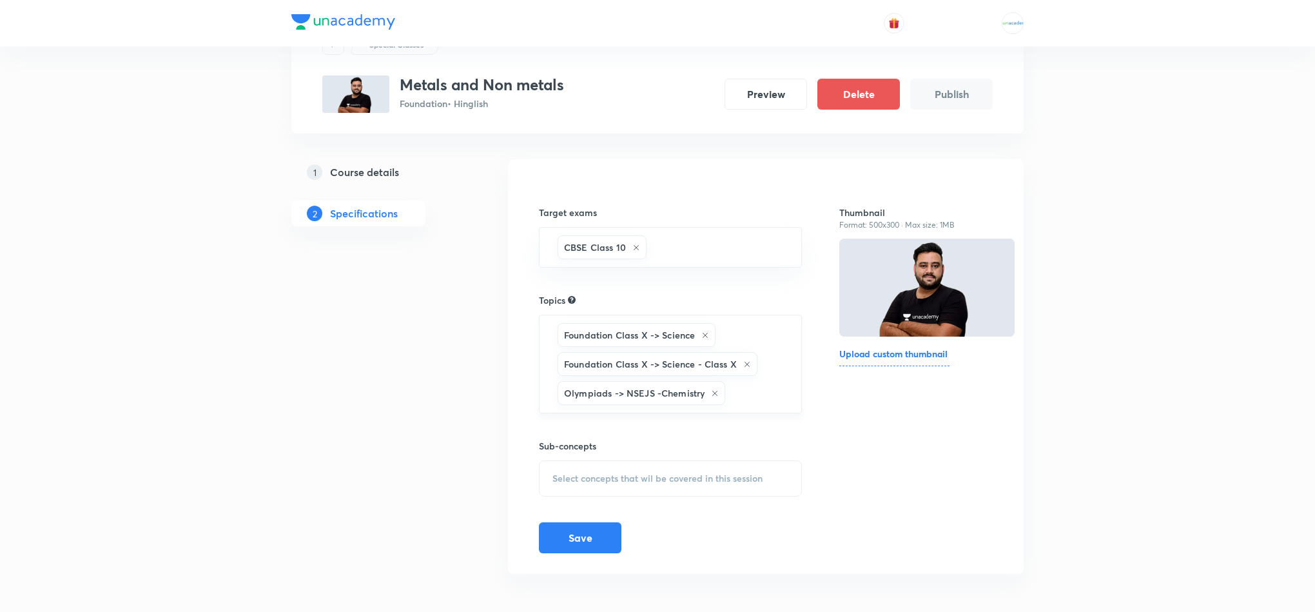
scroll to position [64, 0]
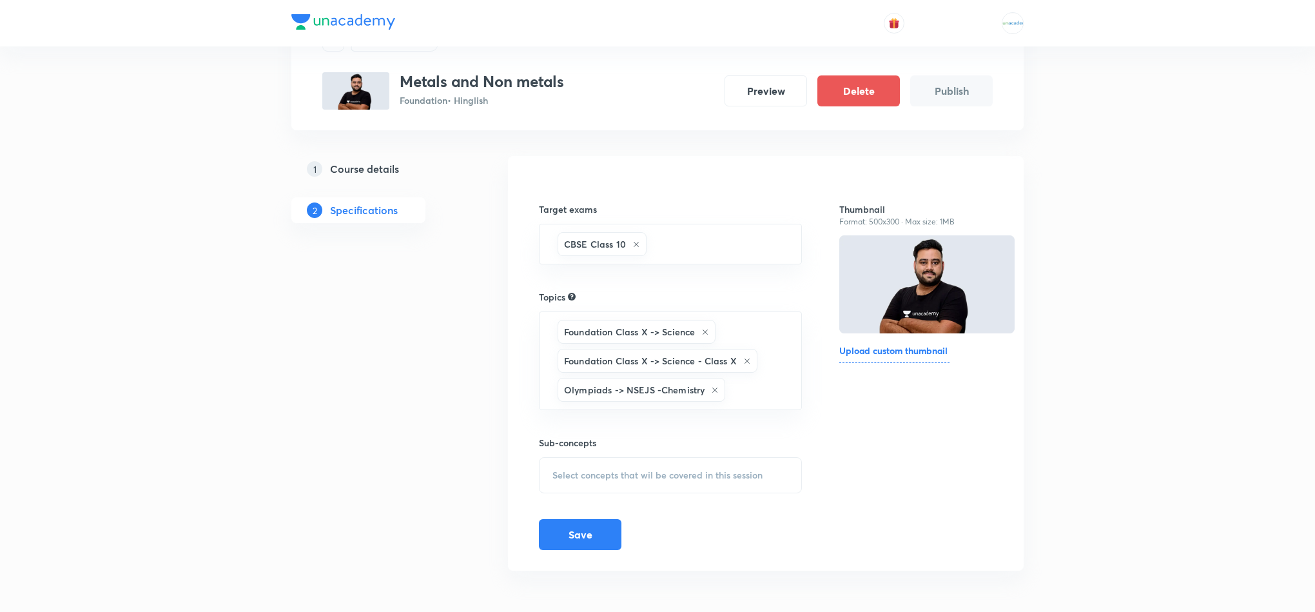
click at [646, 470] on span "Select concepts that wil be covered in this session" at bounding box center [657, 475] width 210 height 10
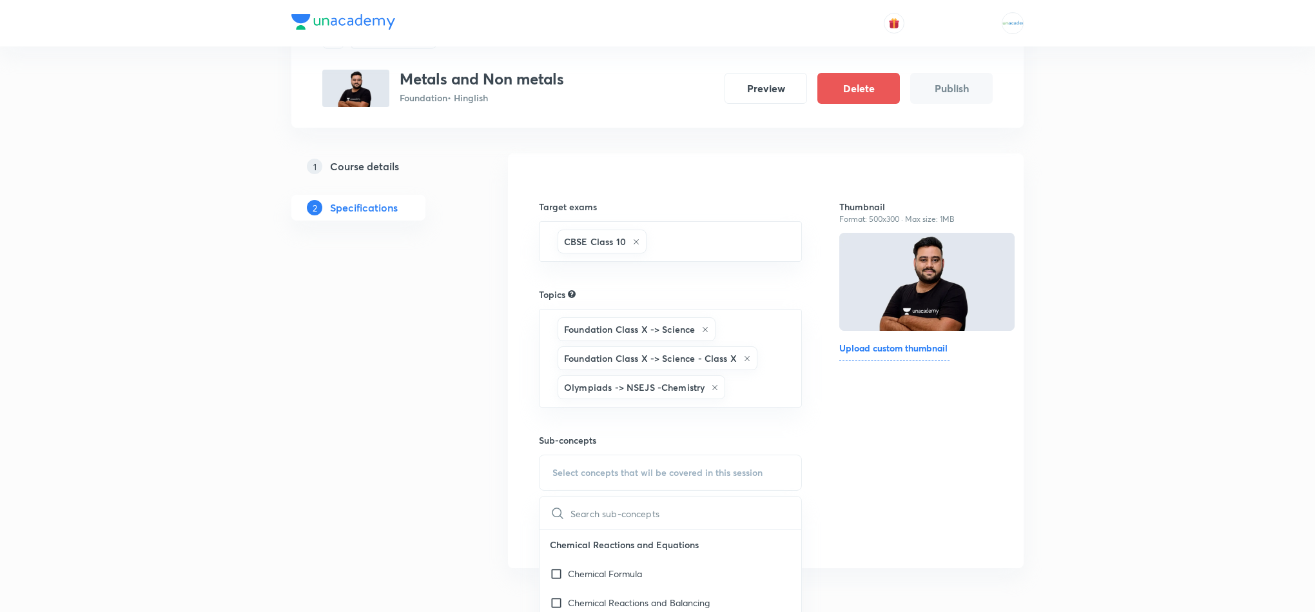
scroll to position [112, 0]
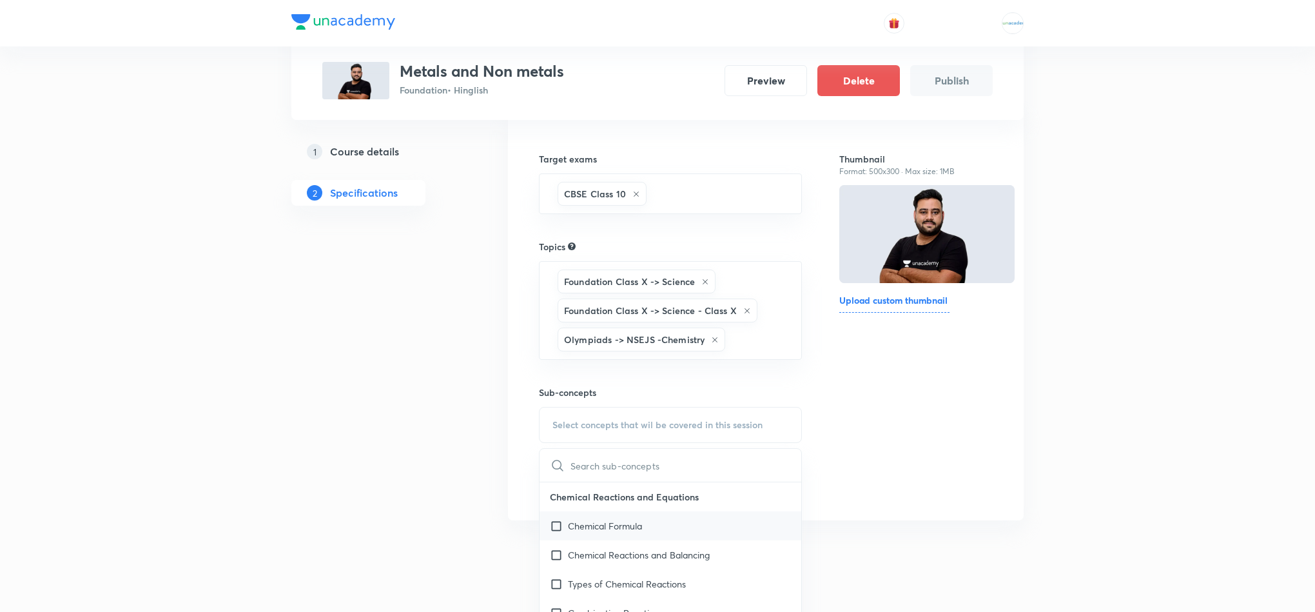
click at [602, 530] on p "Chemical Formula" at bounding box center [605, 526] width 74 height 14
checkbox input "true"
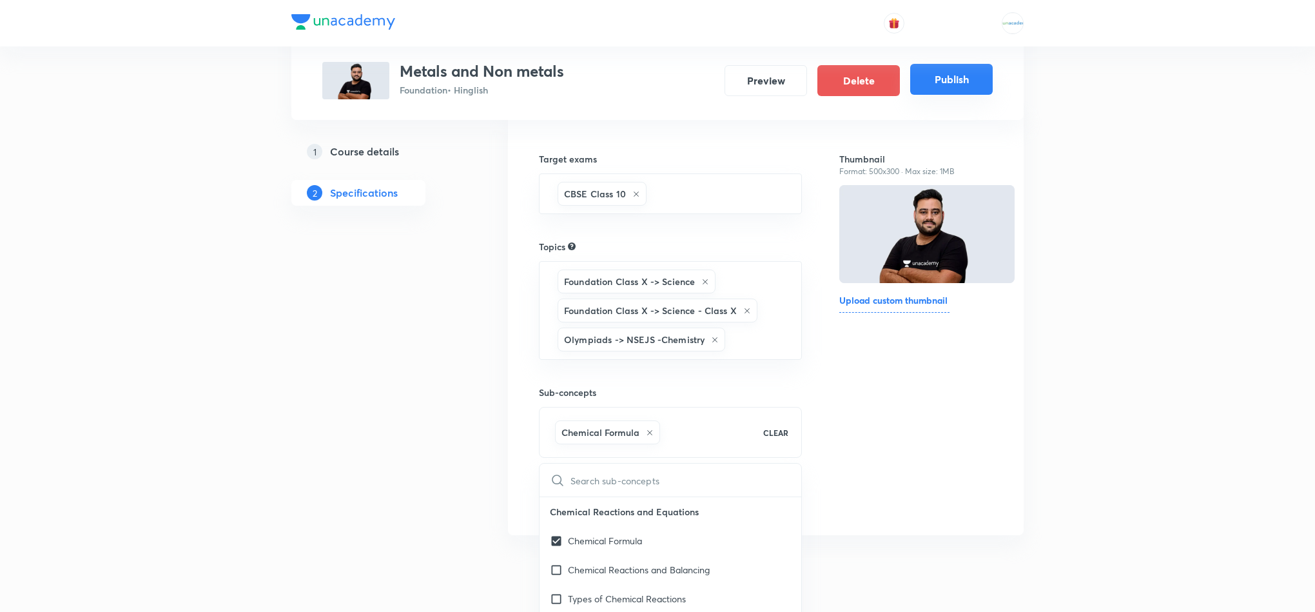
click at [951, 72] on button "Publish" at bounding box center [951, 79] width 82 height 31
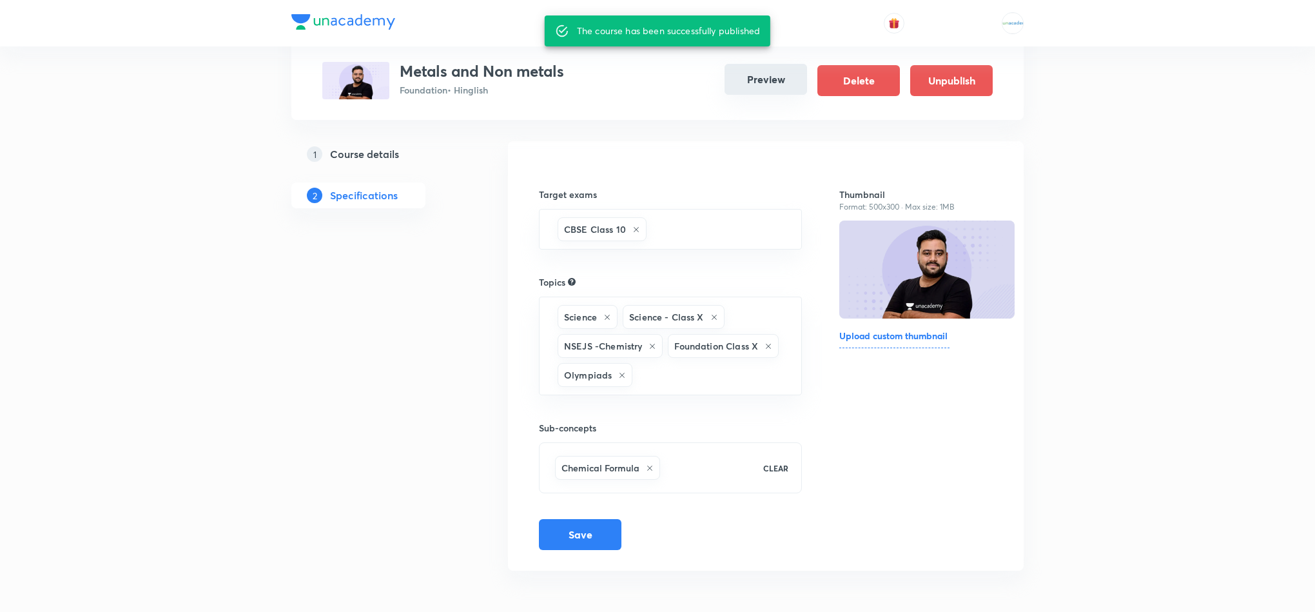
click at [746, 90] on button "Preview" at bounding box center [765, 79] width 82 height 31
